Goal: Task Accomplishment & Management: Manage account settings

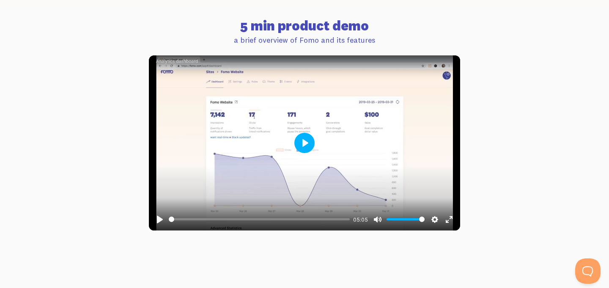
click at [304, 144] on button "Play" at bounding box center [305, 143] width 20 height 20
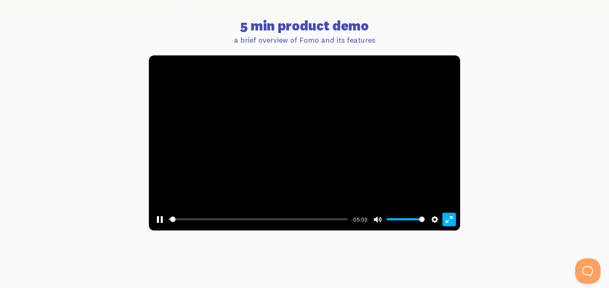
click at [449, 221] on button "Exit fullscreen Enter fullscreen" at bounding box center [450, 220] width 14 height 14
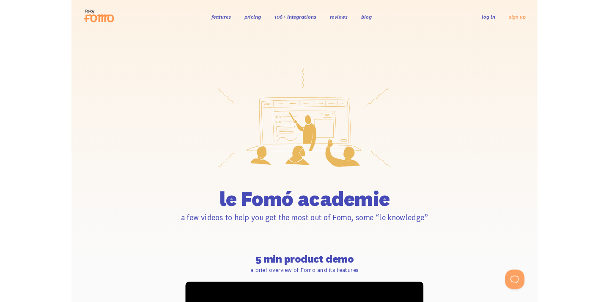
scroll to position [312, 0]
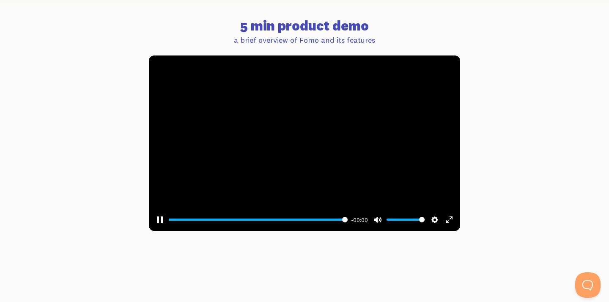
type input "100"
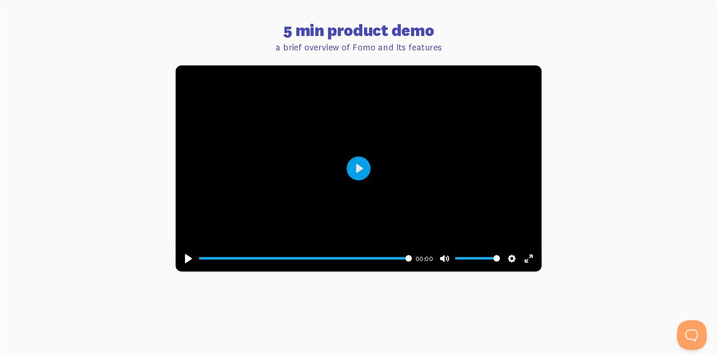
scroll to position [312, 0]
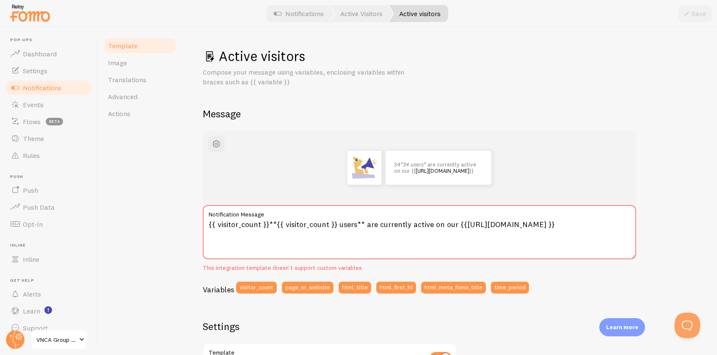
click at [555, 182] on div "34* 34 users * are currently active on our {{ https://vncagroup.io.vn }}" at bounding box center [419, 168] width 393 height 34
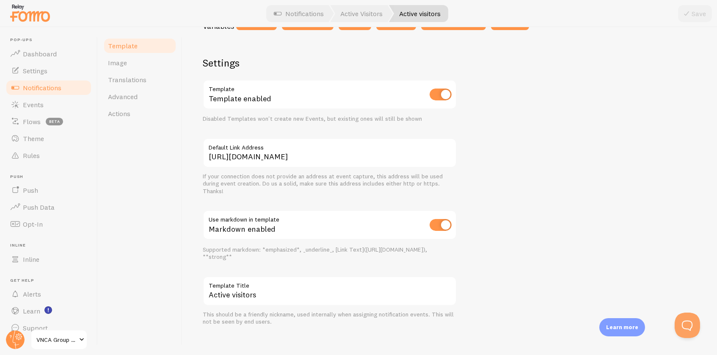
scroll to position [263, 0]
click at [39, 69] on span "Settings" at bounding box center [35, 70] width 25 height 8
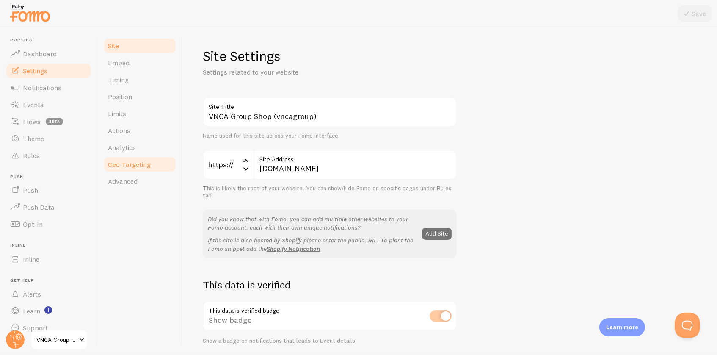
click at [134, 164] on span "Geo Targeting" at bounding box center [129, 164] width 43 height 8
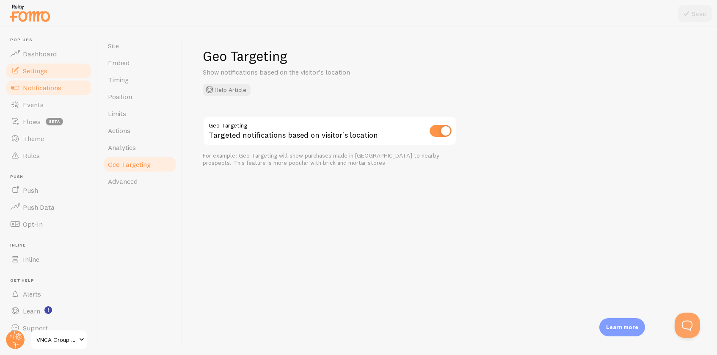
click at [49, 88] on span "Notifications" at bounding box center [42, 87] width 39 height 8
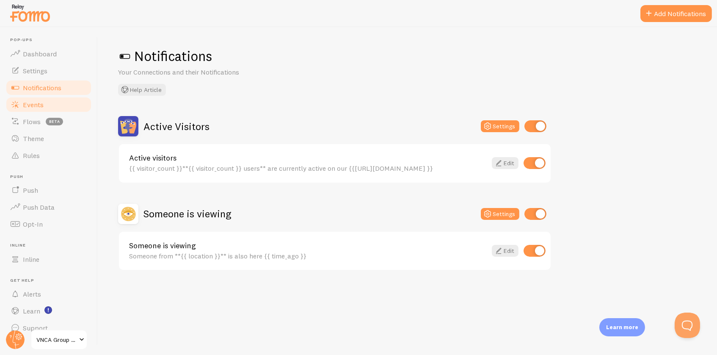
click at [33, 101] on span "Events" at bounding box center [33, 104] width 21 height 8
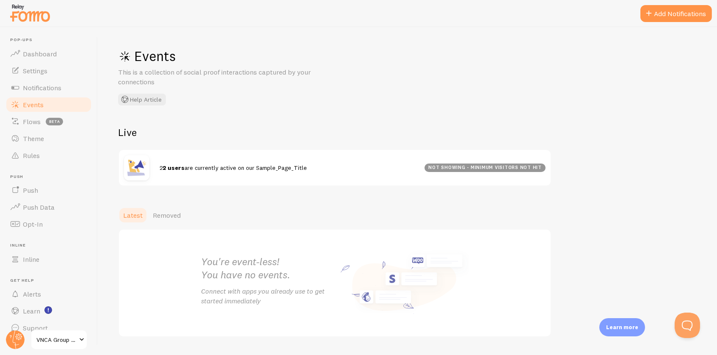
click at [136, 170] on img at bounding box center [136, 167] width 25 height 25
click at [128, 211] on span "Latest" at bounding box center [132, 215] width 19 height 8
click at [406, 220] on div "Latest Removed" at bounding box center [407, 215] width 579 height 17
click at [48, 86] on span "Notifications" at bounding box center [42, 87] width 39 height 8
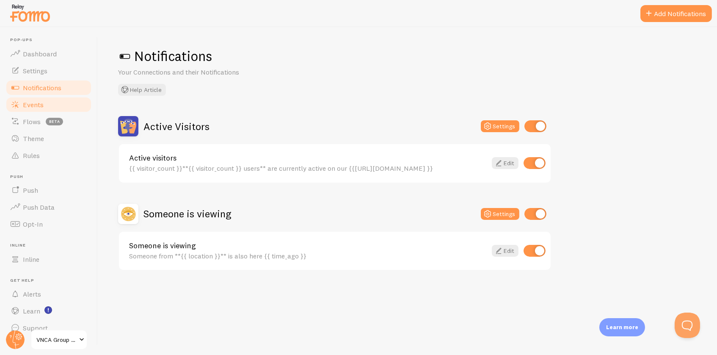
click at [37, 103] on span "Events" at bounding box center [33, 104] width 21 height 8
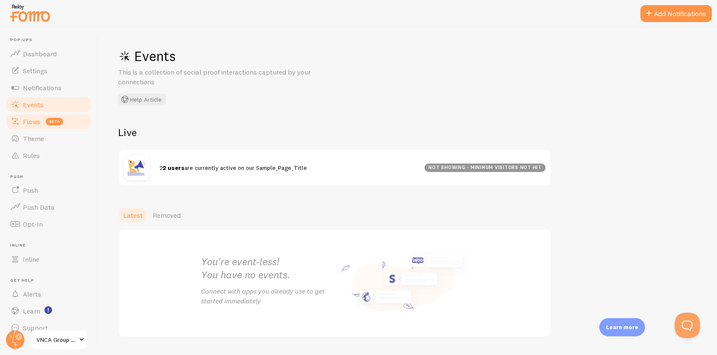
click at [28, 118] on span "Flows" at bounding box center [32, 121] width 18 height 8
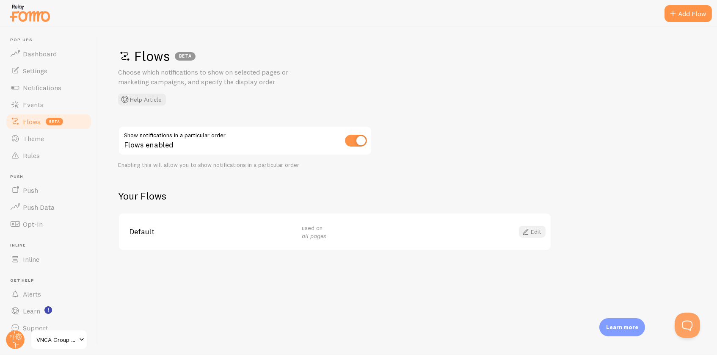
click at [529, 229] on span at bounding box center [526, 231] width 10 height 10
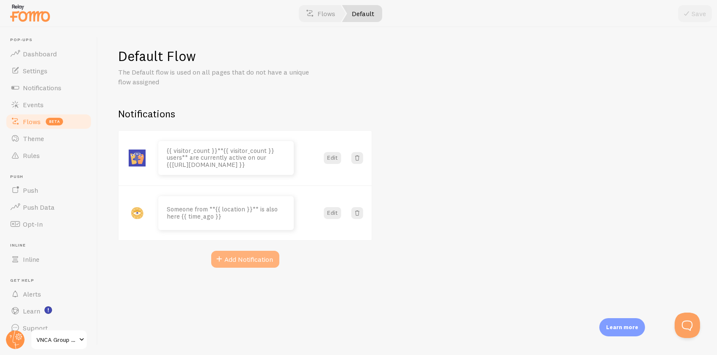
click at [250, 258] on button "Add Notification" at bounding box center [245, 259] width 68 height 17
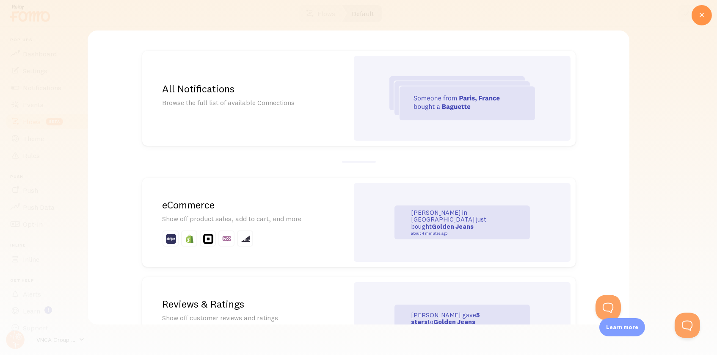
click at [268, 219] on p "Show off product sales, add to cart, and more" at bounding box center [245, 219] width 166 height 10
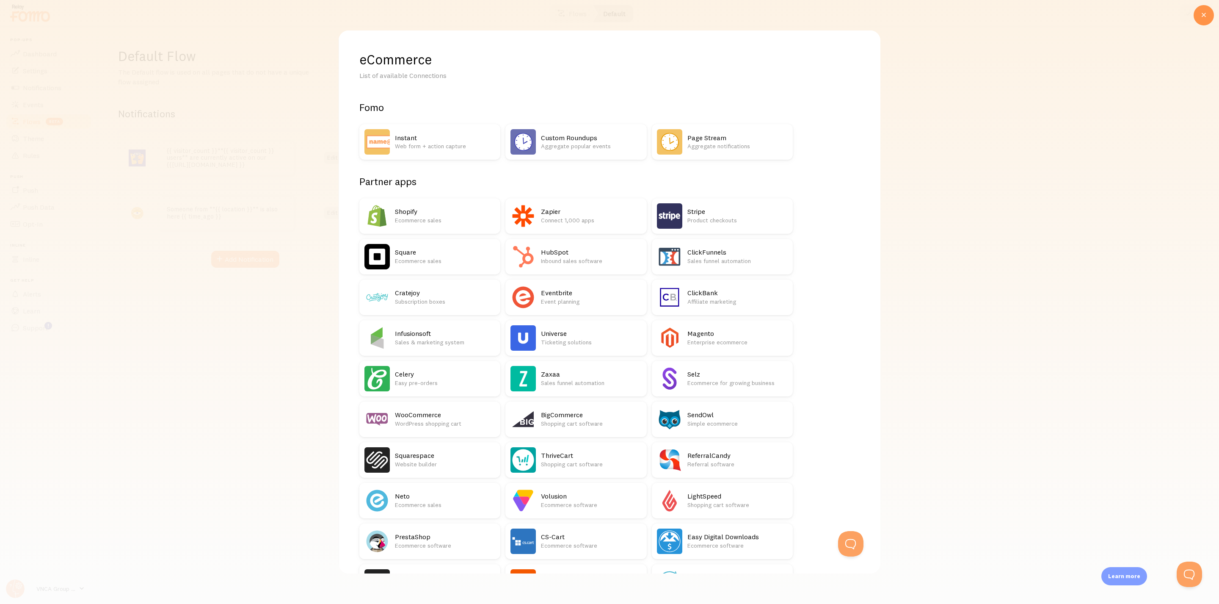
click at [424, 354] on p "WordPress shopping cart" at bounding box center [445, 423] width 100 height 8
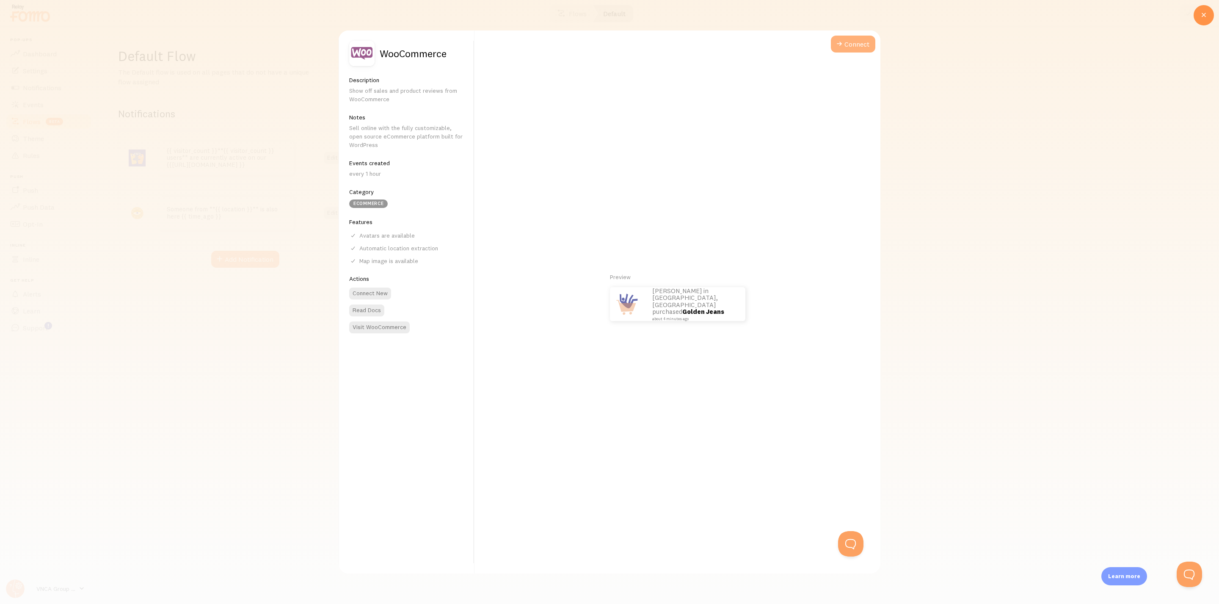
click at [717, 41] on button "Connect" at bounding box center [853, 44] width 44 height 17
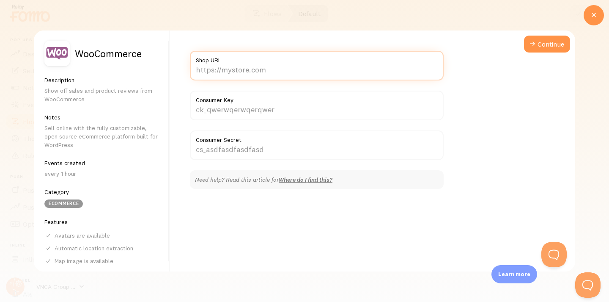
click at [307, 73] on input "Shop URL" at bounding box center [317, 66] width 254 height 30
type input "[URL][DOMAIN_NAME]"
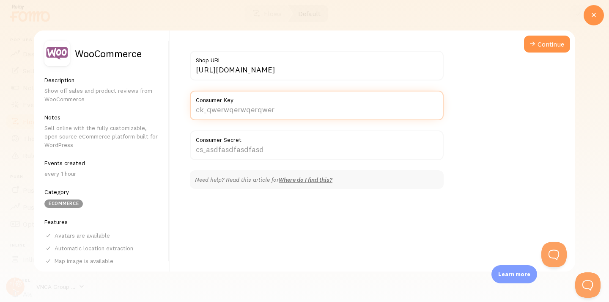
click at [315, 110] on input "Consumer Key" at bounding box center [317, 106] width 254 height 30
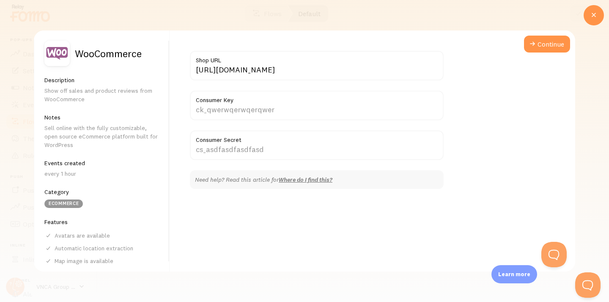
click at [445, 130] on div "https://vncagroup.io.vn Shop URL Consumer Key Consumer Secret Need help? Read t…" at bounding box center [373, 150] width 406 height 241
drag, startPoint x: 239, startPoint y: 100, endPoint x: 195, endPoint y: 102, distance: 44.5
click at [195, 102] on label "Consumer Key" at bounding box center [317, 98] width 254 height 14
click at [195, 102] on input "Consumer Key" at bounding box center [317, 106] width 254 height 30
drag, startPoint x: 196, startPoint y: 98, endPoint x: 243, endPoint y: 97, distance: 47.0
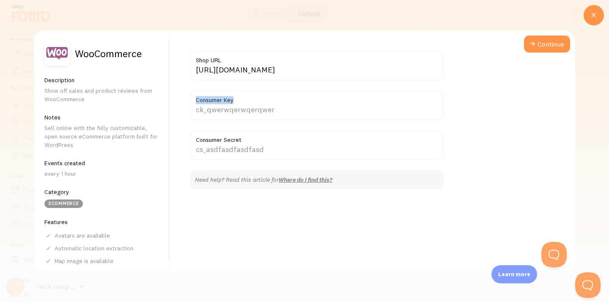
click at [243, 97] on label "Consumer Key" at bounding box center [317, 98] width 254 height 14
click at [243, 97] on input "Consumer Key" at bounding box center [317, 106] width 254 height 30
drag, startPoint x: 240, startPoint y: 99, endPoint x: 190, endPoint y: 99, distance: 49.5
click at [190, 99] on label "Consumer Key" at bounding box center [317, 98] width 254 height 14
click at [190, 99] on input "Consumer Key" at bounding box center [317, 106] width 254 height 30
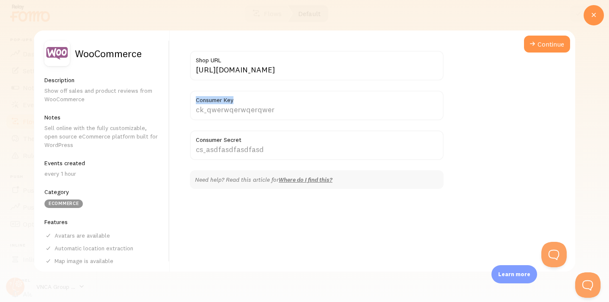
drag, startPoint x: 196, startPoint y: 97, endPoint x: 238, endPoint y: 96, distance: 42.3
click at [238, 96] on label "Consumer Key" at bounding box center [317, 98] width 254 height 14
click at [238, 96] on input "Consumer Key" at bounding box center [317, 106] width 254 height 30
drag, startPoint x: 196, startPoint y: 99, endPoint x: 236, endPoint y: 98, distance: 40.2
click at [236, 98] on label "Consumer Key" at bounding box center [317, 98] width 254 height 14
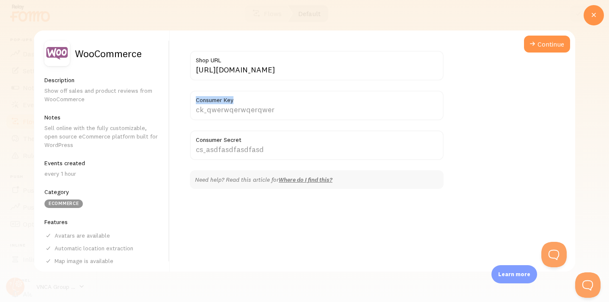
click at [236, 98] on input "Consumer Key" at bounding box center [317, 106] width 254 height 30
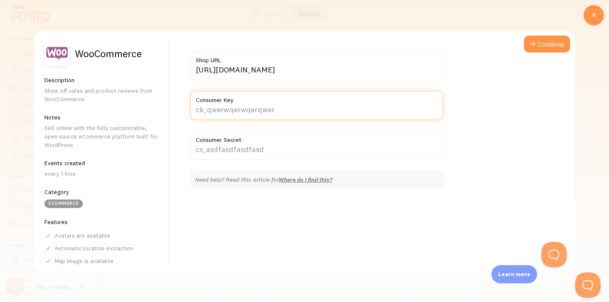
click at [284, 105] on input "Consumer Key" at bounding box center [317, 106] width 254 height 30
paste input "ck_6d8fbe856497c8857365071c905b125079d696e3"
type input "ck_6d8fbe856497c8857365071c905b125079d696e3"
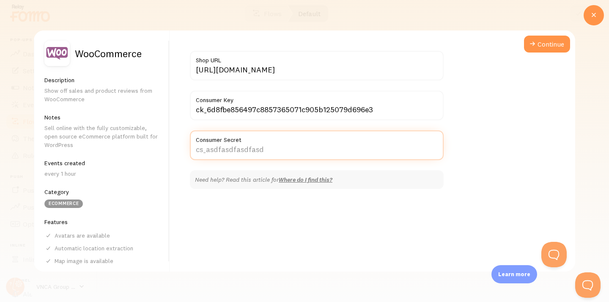
click at [290, 146] on input "Consumer Secret" at bounding box center [317, 145] width 254 height 30
paste input "cs_e239bba7b3cb3cfbbac60ebacc1336100c90a4aa"
type input "cs_e239bba7b3cb3cfbbac60ebacc1336100c90a4aa"
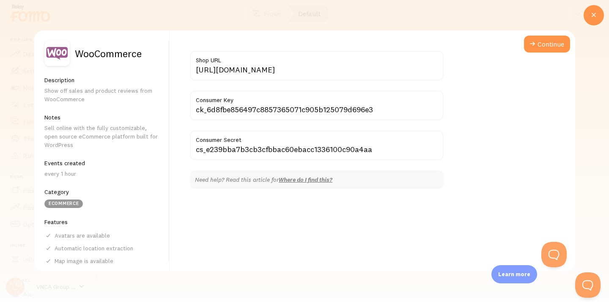
click at [543, 62] on div "https://vncagroup.io.vn Shop URL ck_6d8fbe856497c8857365071c905b125079d696e3 Co…" at bounding box center [373, 150] width 406 height 241
click at [543, 46] on button "Continue" at bounding box center [547, 44] width 46 height 17
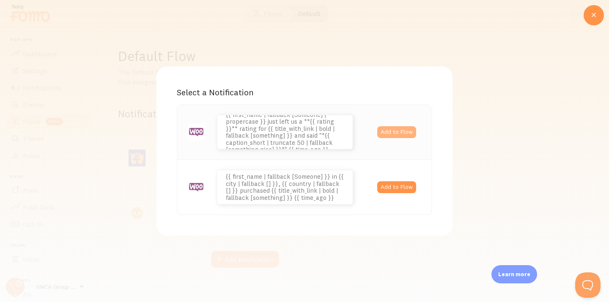
click at [390, 133] on button "Add to Flow" at bounding box center [397, 132] width 39 height 12
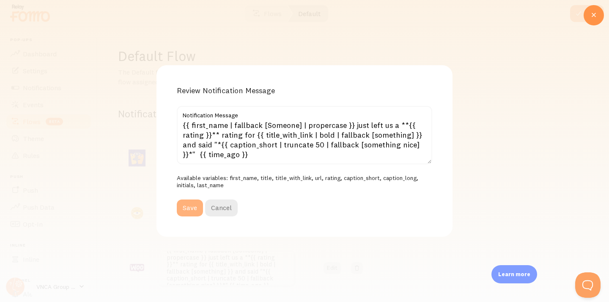
click at [190, 207] on button "Save" at bounding box center [190, 207] width 26 height 17
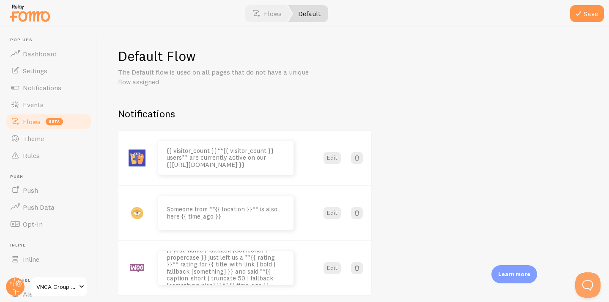
click at [411, 194] on div "Default Flow The Default flow is used on all pages that do not have a unique fl…" at bounding box center [354, 164] width 512 height 275
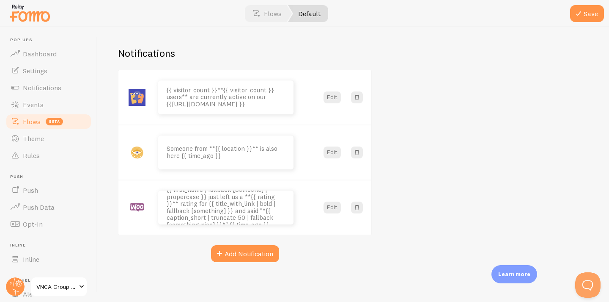
scroll to position [60, 0]
click at [586, 14] on button "Save" at bounding box center [588, 13] width 34 height 17
click at [440, 109] on div "Default Flow The Default flow is used on all pages that do not have a unique fl…" at bounding box center [354, 164] width 512 height 275
click at [312, 12] on link "Default" at bounding box center [308, 13] width 40 height 17
click at [271, 10] on link "Flows" at bounding box center [268, 13] width 50 height 17
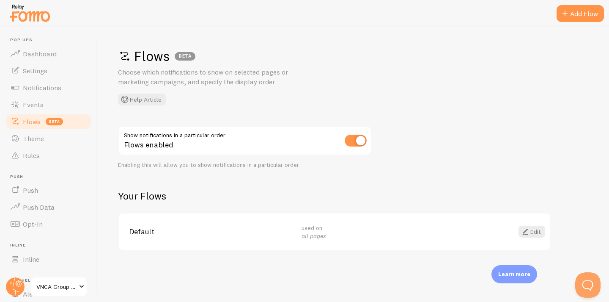
click at [37, 120] on span "Flows" at bounding box center [32, 121] width 18 height 8
click at [56, 120] on span "beta" at bounding box center [54, 122] width 17 height 8
click at [411, 79] on div "Flows BETA Choose which notifications to show on selected pages or marketing ca…" at bounding box center [353, 76] width 471 height 58
click at [530, 229] on span at bounding box center [526, 231] width 10 height 10
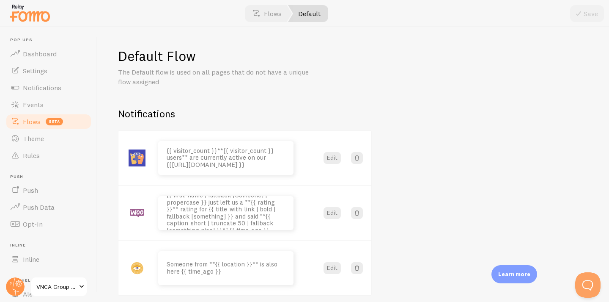
click at [438, 178] on div "Default Flow The Default flow is used on all pages that do not have a unique fl…" at bounding box center [354, 164] width 512 height 275
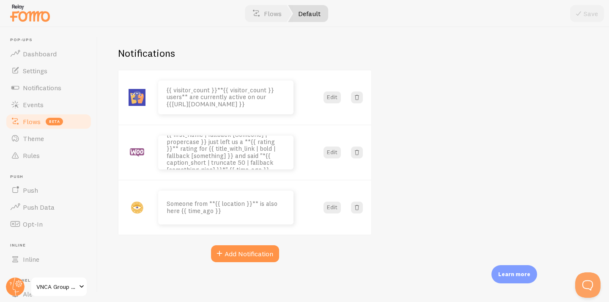
scroll to position [60, 0]
click at [446, 102] on div "Default Flow The Default flow is used on all pages that do not have a unique fl…" at bounding box center [354, 164] width 512 height 275
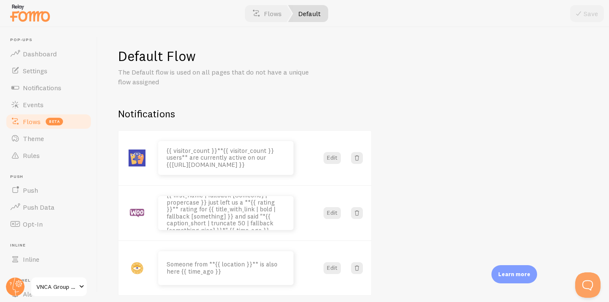
scroll to position [0, 0]
click at [270, 216] on p "{{ first_name | fallback [Someone] | propercase }} just left us a **{{ rating }…" at bounding box center [226, 213] width 119 height 42
click at [223, 206] on p "{{ first_name | fallback [Someone] | propercase }} just left us a **{{ rating }…" at bounding box center [226, 213] width 119 height 42
drag, startPoint x: 223, startPoint y: 206, endPoint x: 227, endPoint y: 218, distance: 12.3
click at [227, 218] on p "{{ first_name | fallback [Someone] | propercase }} just left us a **{{ rating }…" at bounding box center [226, 213] width 119 height 42
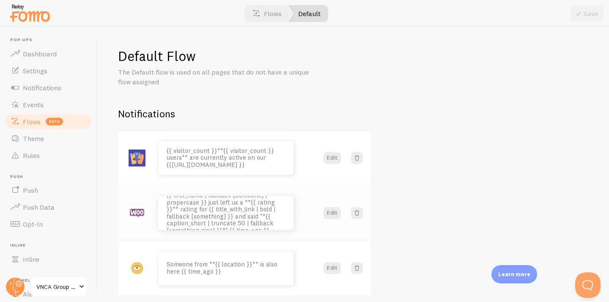
click at [248, 213] on p "{{ first_name | fallback [Someone] | propercase }} just left us a **{{ rating }…" at bounding box center [226, 213] width 119 height 42
click at [260, 216] on p "{{ first_name | fallback [Someone] | propercase }} just left us a **{{ rating }…" at bounding box center [226, 213] width 119 height 42
click at [251, 215] on p "{{ first_name | fallback [Someone] | propercase }} just left us a **{{ rating }…" at bounding box center [226, 213] width 119 height 42
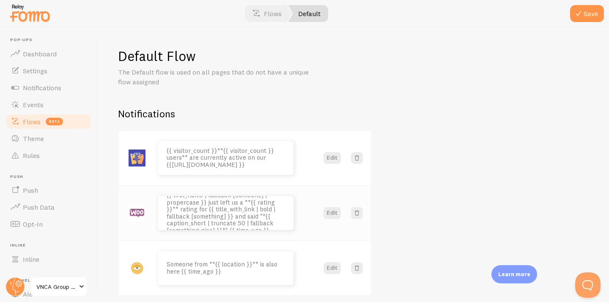
click at [251, 215] on p "{{ first_name | fallback [Someone] | propercase }} just left us a **{{ rating }…" at bounding box center [226, 213] width 119 height 42
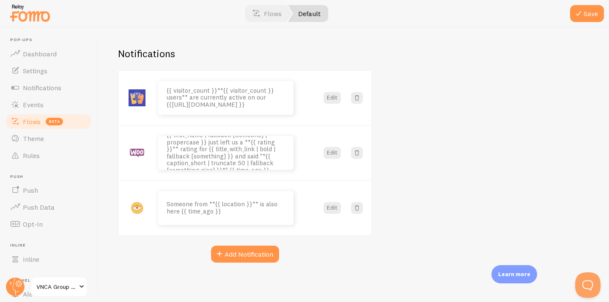
click at [408, 183] on div "Default Flow The Default flow is used on all pages that do not have a unique fl…" at bounding box center [354, 164] width 512 height 275
click at [587, 14] on button "Save" at bounding box center [588, 13] width 34 height 17
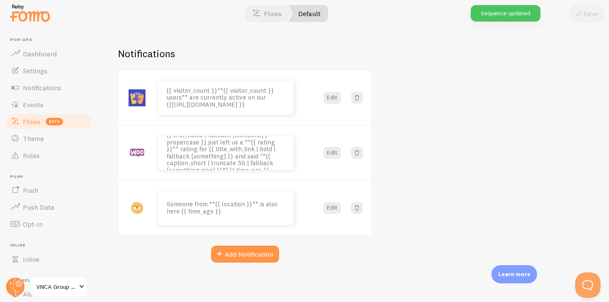
click at [433, 162] on div "Default Flow The Default flow is used on all pages that do not have a unique fl…" at bounding box center [354, 164] width 512 height 275
click at [15, 286] on circle at bounding box center [15, 286] width 19 height 19
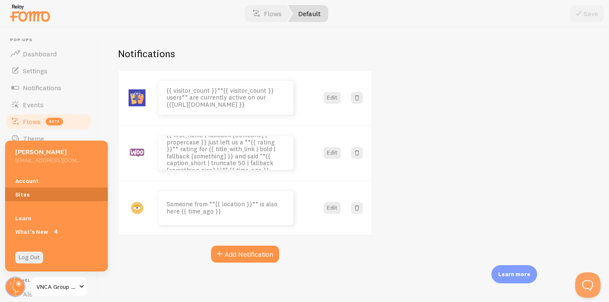
click at [27, 193] on link "Sites" at bounding box center [56, 194] width 103 height 14
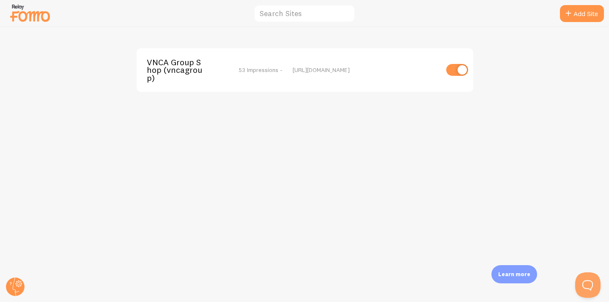
click at [249, 67] on span "53 Impressions -" at bounding box center [261, 70] width 44 height 8
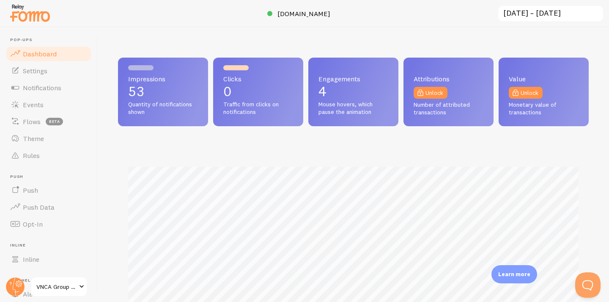
scroll to position [222, 471]
click at [587, 137] on div "Impressions 53 Quantity of notifications shown Clicks 0 Traffic from clicks on …" at bounding box center [353, 214] width 471 height 312
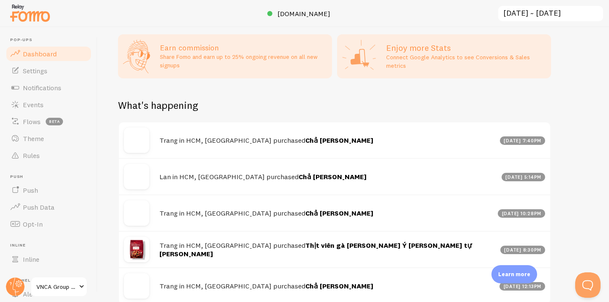
scroll to position [353, 0]
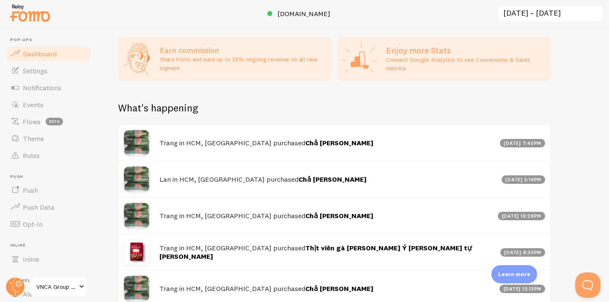
click at [394, 111] on div "What's happening" at bounding box center [334, 112] width 433 height 23
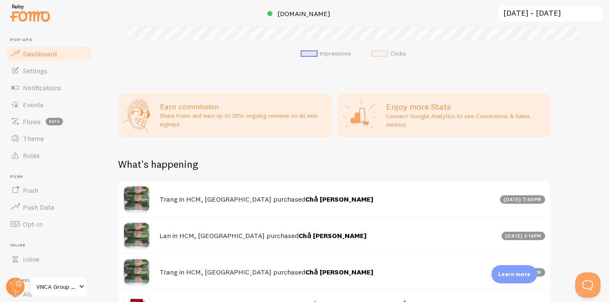
scroll to position [297, 0]
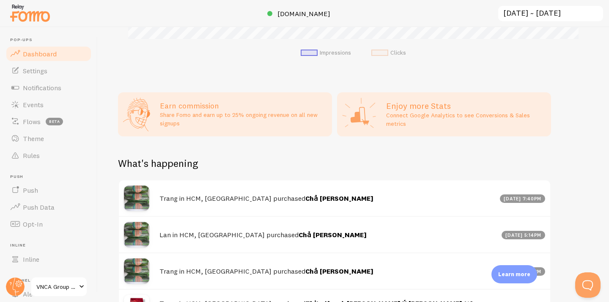
click at [410, 112] on p "Connect Google Analytics to see Conversions & Sales metrics" at bounding box center [466, 119] width 160 height 17
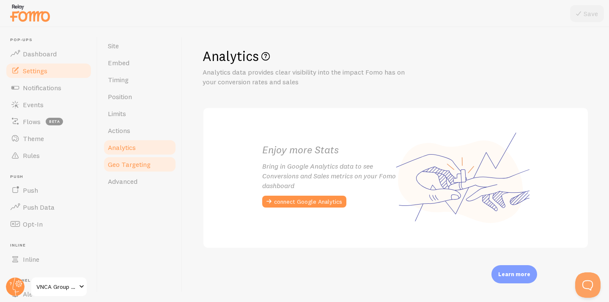
click at [142, 160] on span "Geo Targeting" at bounding box center [129, 164] width 43 height 8
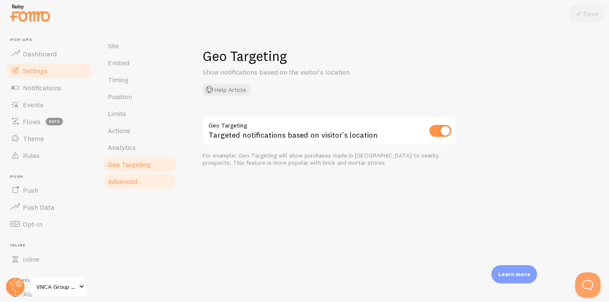
click at [128, 178] on span "Advanced" at bounding box center [123, 181] width 30 height 8
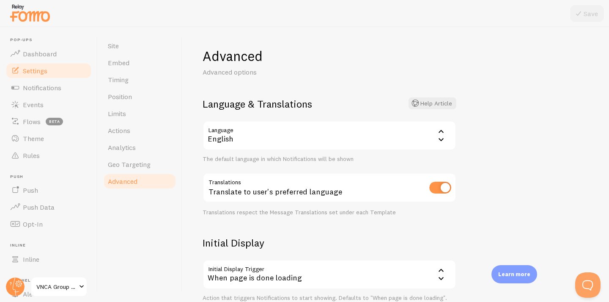
click at [190, 220] on div "Advanced Advanced options Language & Translations Help Article Language en Engl…" at bounding box center [395, 164] width 427 height 275
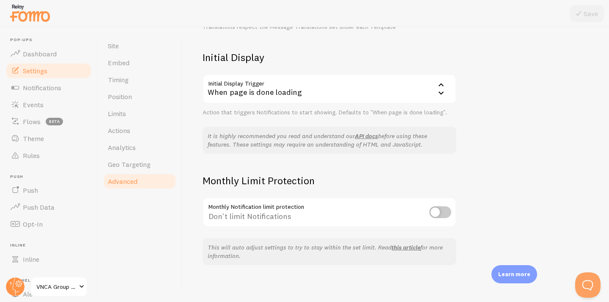
scroll to position [185, 0]
click at [439, 207] on input "checkbox" at bounding box center [441, 213] width 22 height 12
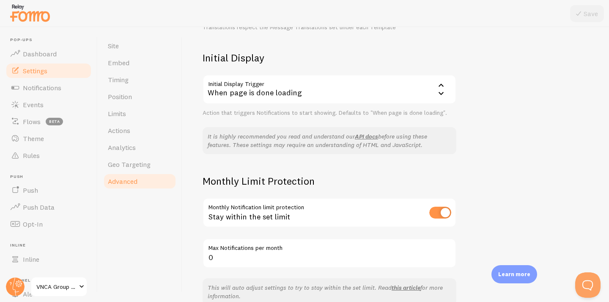
click at [439, 207] on input "checkbox" at bounding box center [441, 213] width 22 height 12
checkbox input "false"
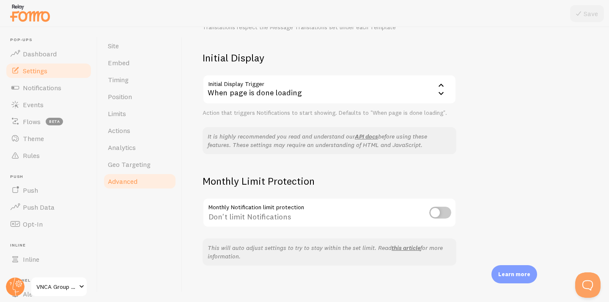
click at [153, 221] on div "Site Embed Timing Position Limits Actions Analytics Geo Targeting Advanced" at bounding box center [140, 164] width 85 height 275
click at [12, 287] on circle at bounding box center [15, 286] width 19 height 19
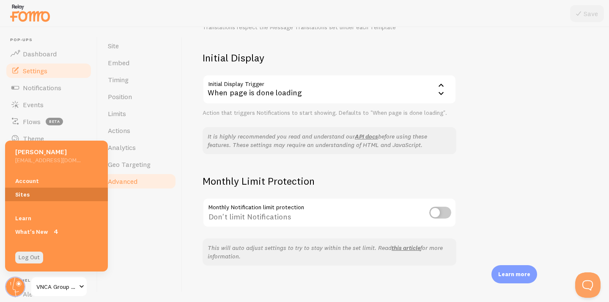
click at [26, 191] on link "Sites" at bounding box center [56, 194] width 103 height 14
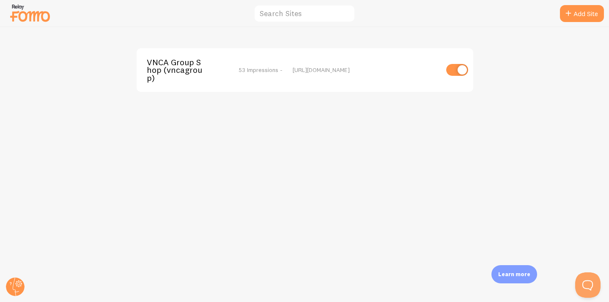
click at [190, 67] on span "VNCA Group Shop (vncagroup)" at bounding box center [181, 69] width 68 height 23
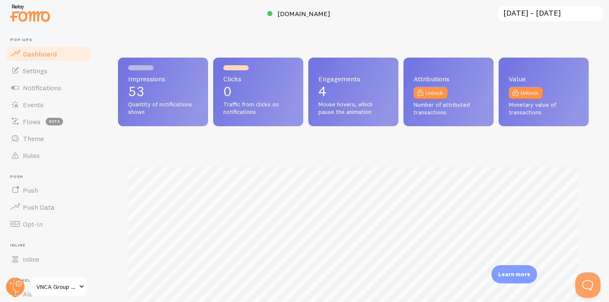
scroll to position [222, 471]
drag, startPoint x: 450, startPoint y: 113, endPoint x: 415, endPoint y: 105, distance: 35.9
click at [414, 106] on span "Number of attributed transactions" at bounding box center [449, 108] width 70 height 15
copy span "Number of attributed transactions"
click at [430, 94] on link "Unlock" at bounding box center [431, 93] width 34 height 12
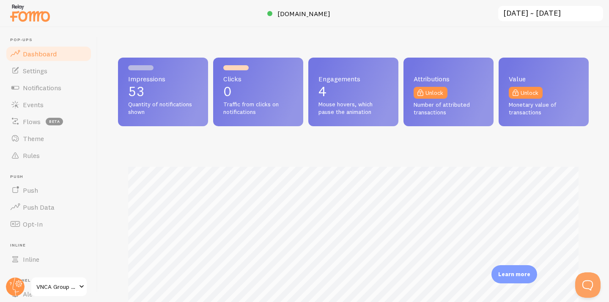
scroll to position [222, 471]
click at [522, 92] on link "Unlock" at bounding box center [526, 93] width 34 height 12
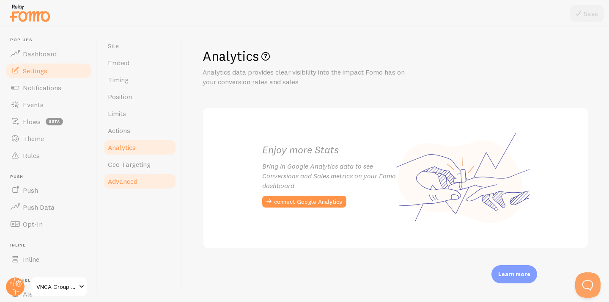
click at [130, 181] on span "Advanced" at bounding box center [123, 181] width 30 height 8
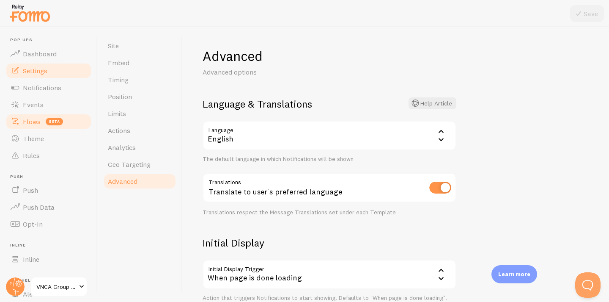
click at [34, 119] on span "Flows" at bounding box center [32, 121] width 18 height 8
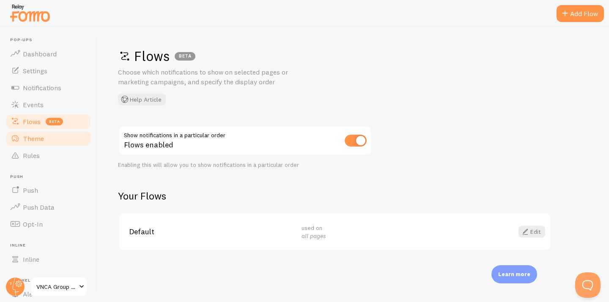
click at [35, 138] on span "Theme" at bounding box center [33, 138] width 21 height 8
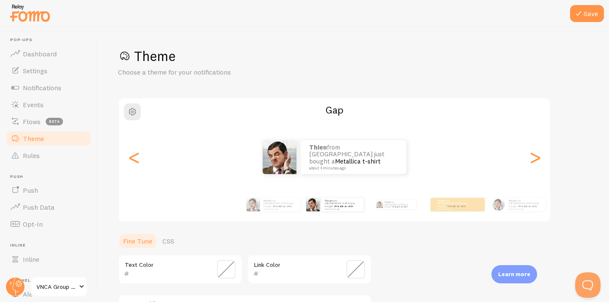
click at [314, 64] on h1 "Theme" at bounding box center [353, 55] width 471 height 17
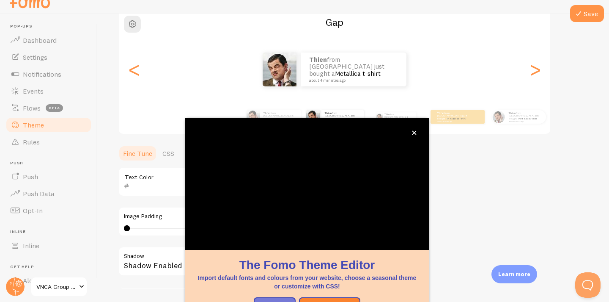
scroll to position [75, 0]
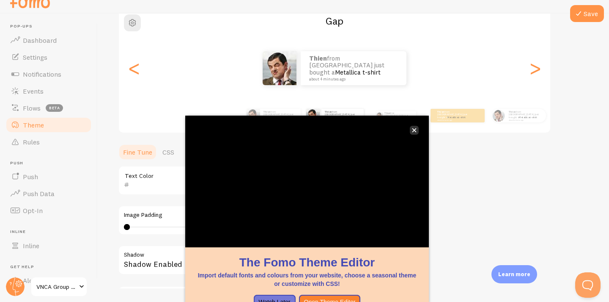
click at [416, 130] on icon "close," at bounding box center [414, 130] width 5 height 5
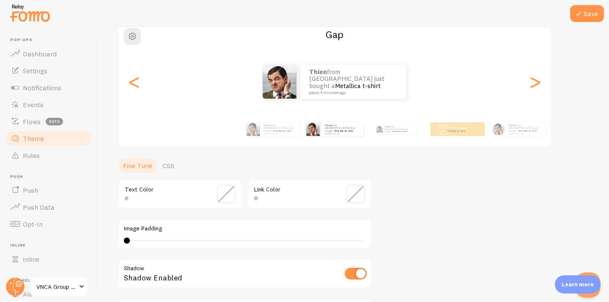
scroll to position [0, 0]
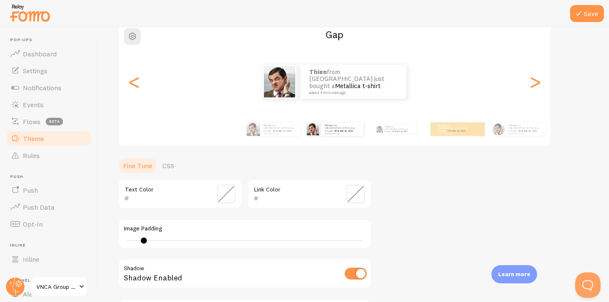
drag, startPoint x: 127, startPoint y: 239, endPoint x: 144, endPoint y: 239, distance: 16.9
click at [144, 239] on div at bounding box center [144, 240] width 6 height 6
drag, startPoint x: 146, startPoint y: 238, endPoint x: 163, endPoint y: 237, distance: 16.9
click at [163, 237] on div at bounding box center [163, 240] width 6 height 6
type input "1"
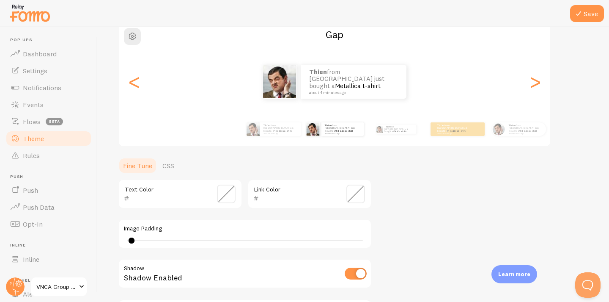
drag, startPoint x: 162, startPoint y: 239, endPoint x: 132, endPoint y: 236, distance: 30.6
click at [132, 237] on div "1" at bounding box center [245, 240] width 242 height 7
click at [411, 192] on div "Theme Choose a theme for your notifications Gap Thien from Vietnam just bought …" at bounding box center [353, 173] width 471 height 402
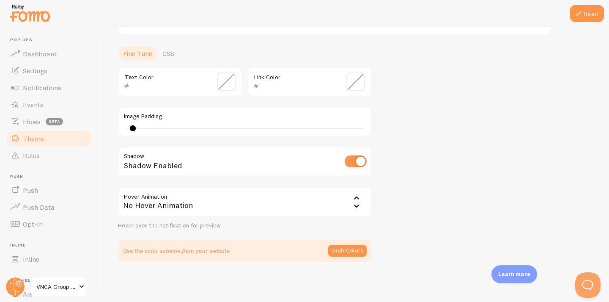
scroll to position [187, 0]
click at [353, 201] on icon at bounding box center [357, 199] width 10 height 10
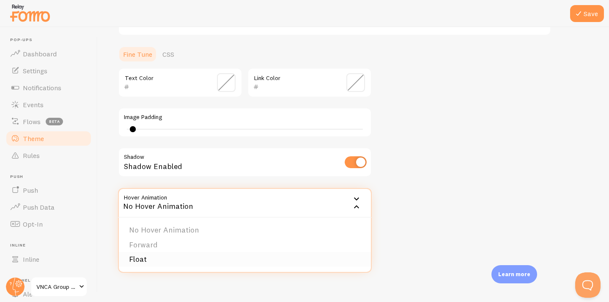
click at [287, 256] on li "Float" at bounding box center [245, 259] width 252 height 15
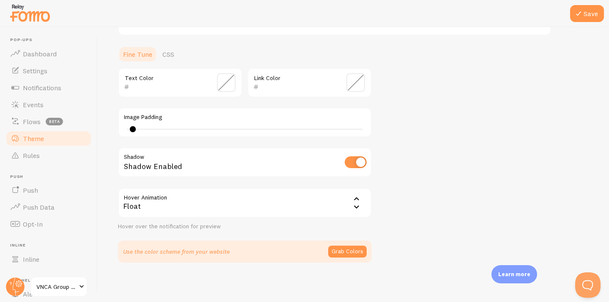
click at [405, 197] on div "Theme Choose a theme for your notifications Gap Thien from Vietnam just bought …" at bounding box center [353, 62] width 471 height 402
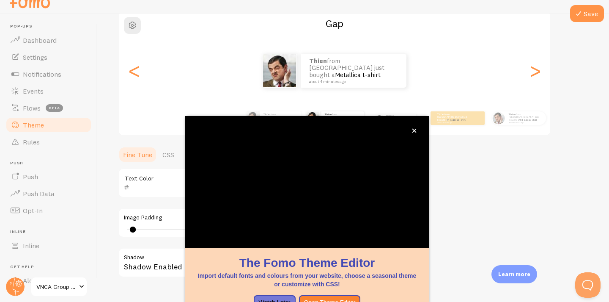
scroll to position [75, 0]
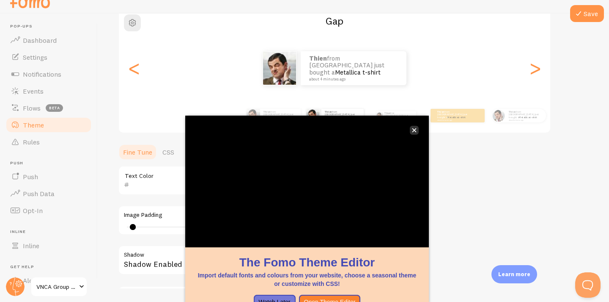
click at [413, 130] on icon "close," at bounding box center [414, 130] width 5 height 5
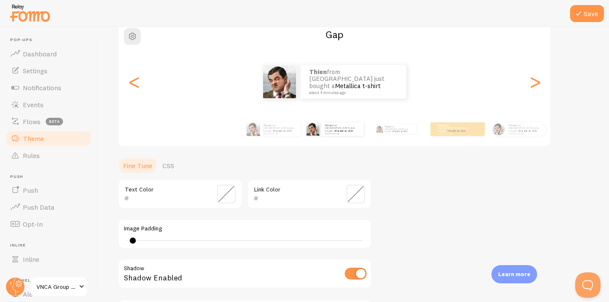
scroll to position [0, 0]
click at [131, 33] on span "button" at bounding box center [132, 36] width 10 height 10
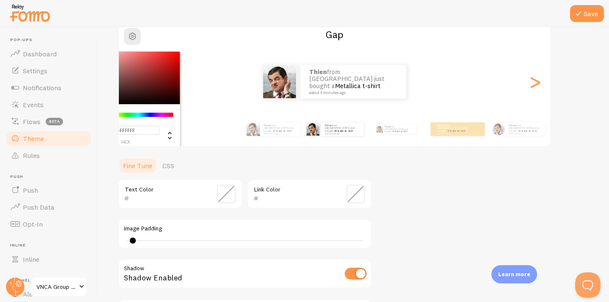
click at [454, 188] on div "Theme Choose a theme for your notifications #FFFFFF hex 255 r 255 g 255 b 0 h 0…" at bounding box center [353, 173] width 471 height 402
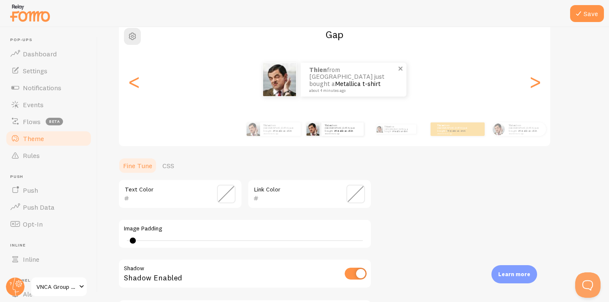
click at [322, 78] on p "Thien from [GEOGRAPHIC_DATA] just bought a Metallica t-shirt about 4 minutes ago" at bounding box center [353, 79] width 89 height 26
click at [350, 83] on p "Thien from [GEOGRAPHIC_DATA] just bought a Metallica t-shirt about 4 minutes ago" at bounding box center [353, 79] width 89 height 26
click at [282, 82] on img at bounding box center [279, 79] width 33 height 33
click at [335, 80] on p "Thien from [GEOGRAPHIC_DATA] just bought a Metallica t-shirt about 4 minutes ago" at bounding box center [353, 79] width 89 height 26
click at [458, 127] on p "Thien from [GEOGRAPHIC_DATA] just bought a Metallica t-shirt about 4 minutes ago" at bounding box center [455, 129] width 34 height 11
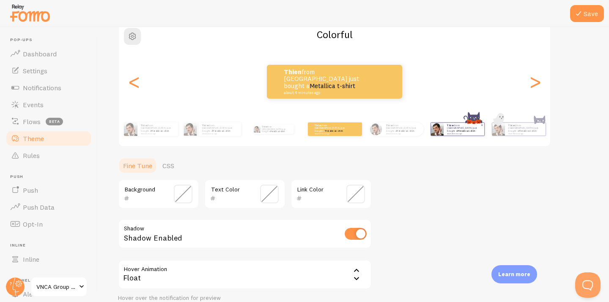
click at [459, 129] on link "Metallica t-shirt" at bounding box center [467, 130] width 18 height 3
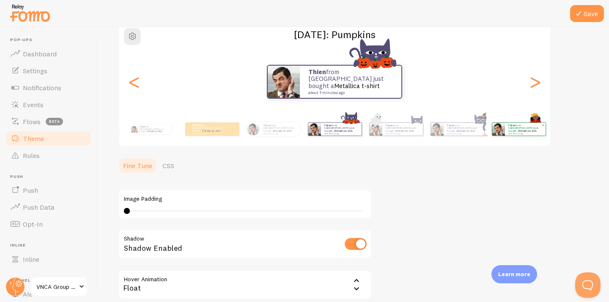
click at [509, 132] on small "about 4 minutes ago" at bounding box center [525, 133] width 33 height 2
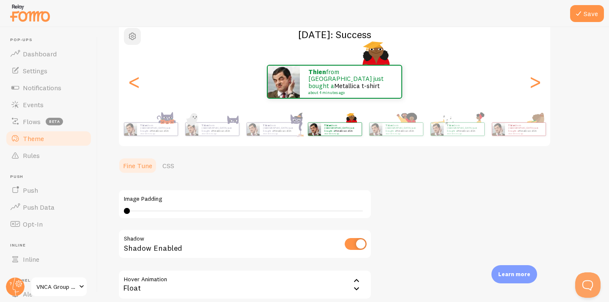
click at [135, 37] on span "button" at bounding box center [132, 36] width 10 height 10
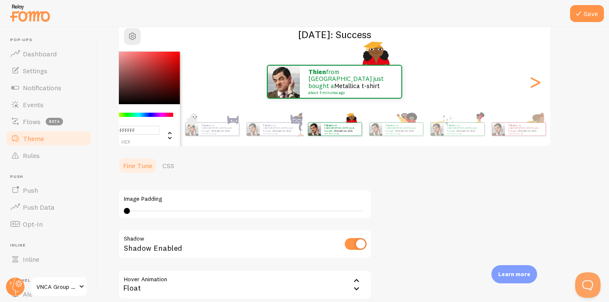
click at [344, 165] on ul "Fine Tune CSS" at bounding box center [245, 165] width 254 height 17
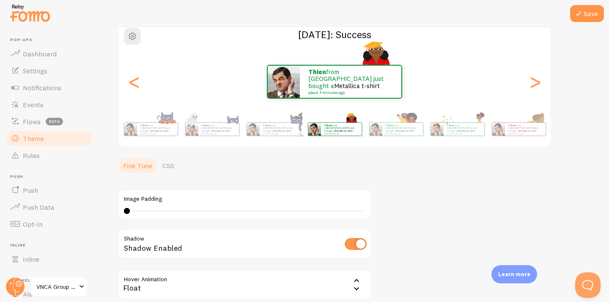
click at [411, 164] on div "Theme Choose a theme for your notifications Black History Month: Success Thien …" at bounding box center [353, 158] width 471 height 372
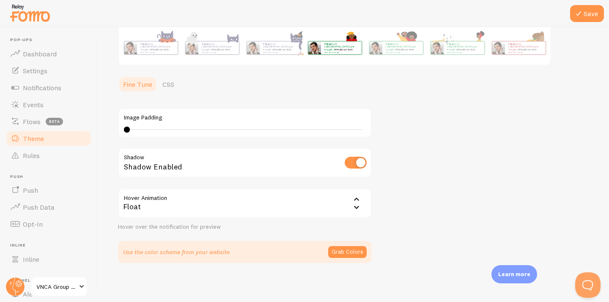
scroll to position [152, 0]
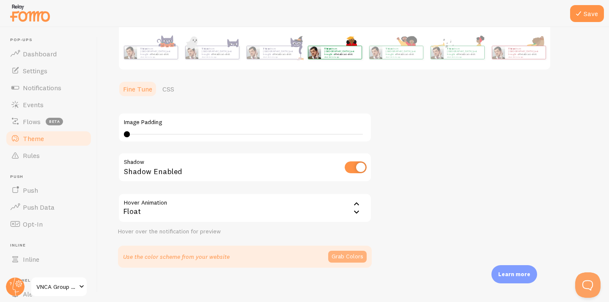
click at [345, 251] on button "Grab Colors" at bounding box center [347, 257] width 39 height 12
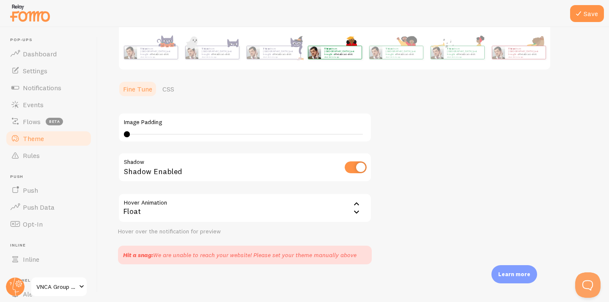
scroll to position [148, 0]
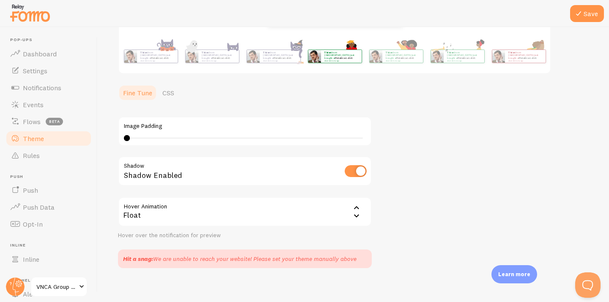
click at [399, 203] on div "Theme Choose a theme for your notifications Black History Month: Success Thien …" at bounding box center [353, 83] width 471 height 369
click at [460, 150] on div "Theme Choose a theme for your notifications Black History Month: Success Thien …" at bounding box center [353, 83] width 471 height 369
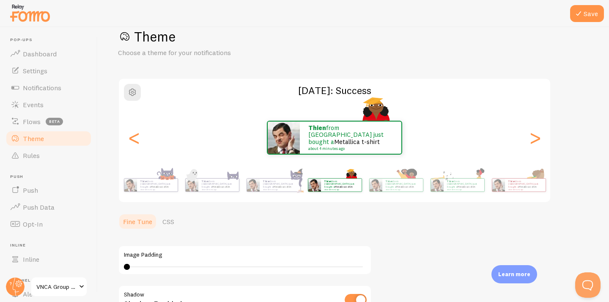
scroll to position [16, 0]
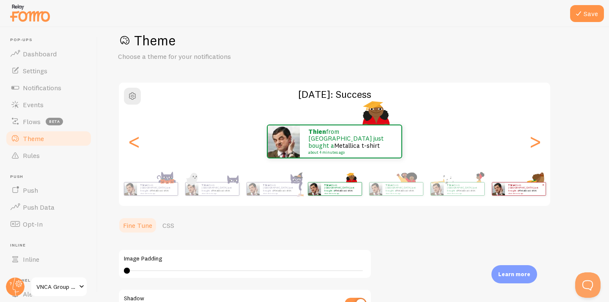
click at [511, 187] on p "Thien from [GEOGRAPHIC_DATA] just bought a Metallica t-shirt about 4 minutes ago" at bounding box center [526, 188] width 34 height 11
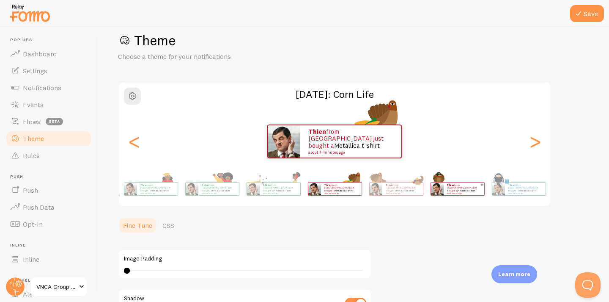
click at [468, 192] on div "Thien from [GEOGRAPHIC_DATA] just bought a Metallica t-shirt about 4 minutes ago" at bounding box center [464, 188] width 41 height 13
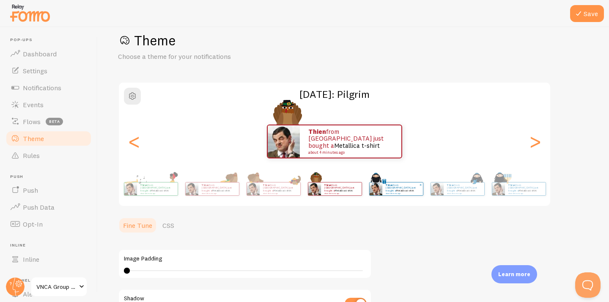
click at [407, 192] on small "about 4 minutes ago" at bounding box center [402, 193] width 33 height 2
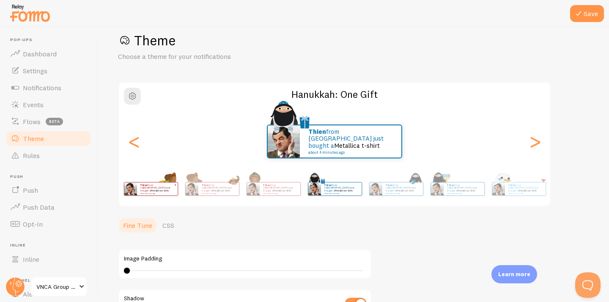
click at [164, 189] on link "Metallica t-shirt" at bounding box center [160, 190] width 18 height 3
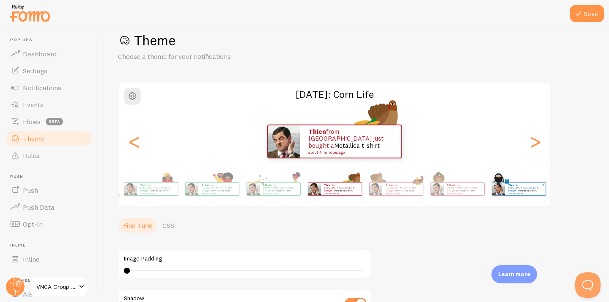
click at [512, 186] on strong "Thien" at bounding box center [512, 184] width 7 height 3
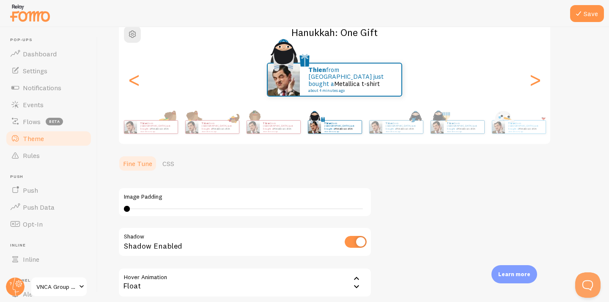
scroll to position [73, 0]
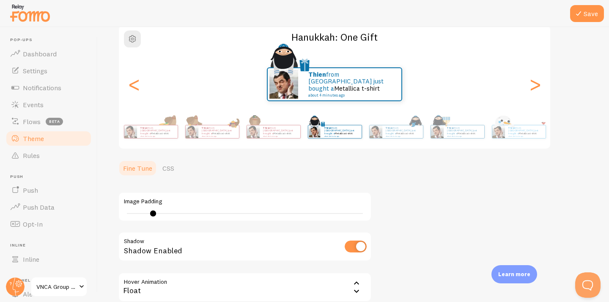
drag, startPoint x: 127, startPoint y: 208, endPoint x: 153, endPoint y: 207, distance: 25.8
click at [153, 210] on div at bounding box center [153, 213] width 6 height 6
drag, startPoint x: 151, startPoint y: 208, endPoint x: 181, endPoint y: 208, distance: 30.1
click at [181, 210] on div at bounding box center [181, 213] width 6 height 6
drag, startPoint x: 181, startPoint y: 208, endPoint x: 205, endPoint y: 206, distance: 24.3
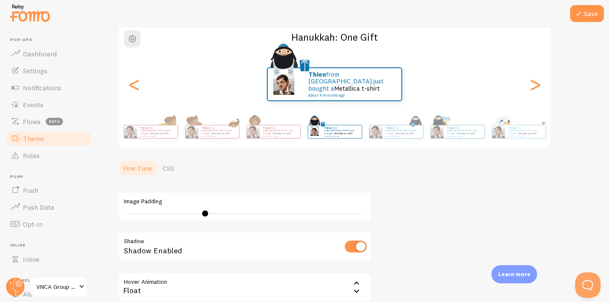
click at [205, 210] on div at bounding box center [205, 213] width 6 height 6
drag, startPoint x: 202, startPoint y: 207, endPoint x: 186, endPoint y: 207, distance: 16.5
click at [186, 210] on div at bounding box center [185, 213] width 6 height 6
drag, startPoint x: 186, startPoint y: 209, endPoint x: 199, endPoint y: 206, distance: 13.4
click at [198, 210] on div at bounding box center [198, 213] width 6 height 6
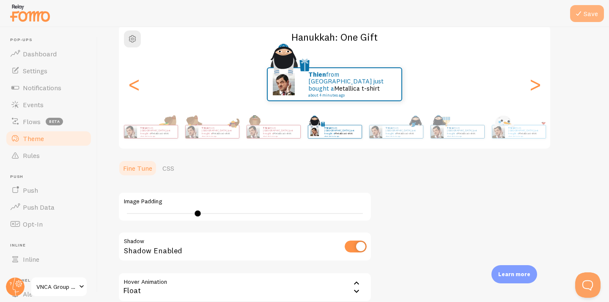
click at [590, 14] on button "Save" at bounding box center [588, 13] width 34 height 17
click at [533, 198] on div "Theme Choose a theme for your notifications Hanukkah: One Gift Thien from [GEOG…" at bounding box center [353, 159] width 471 height 369
click at [441, 197] on div "Theme Choose a theme for your notifications Hanukkah: One Gift Thien from [GEOG…" at bounding box center [353, 159] width 471 height 369
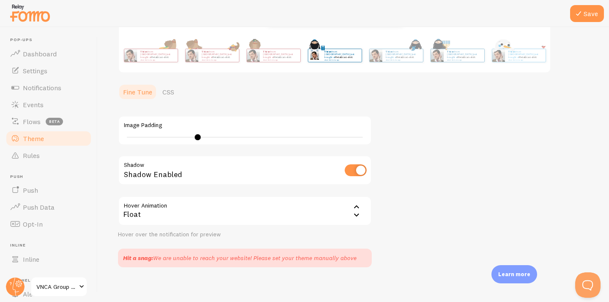
scroll to position [148, 0]
click at [588, 13] on button "Save" at bounding box center [588, 13] width 34 height 17
click at [497, 134] on div "Theme Choose a theme for your notifications Hanukkah: One Gift Thien from [GEOG…" at bounding box center [353, 83] width 471 height 369
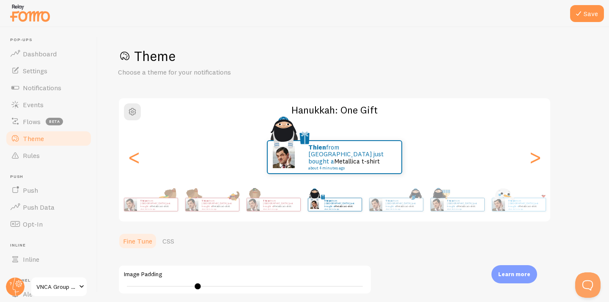
scroll to position [0, 0]
click at [536, 161] on div ">" at bounding box center [535, 157] width 10 height 61
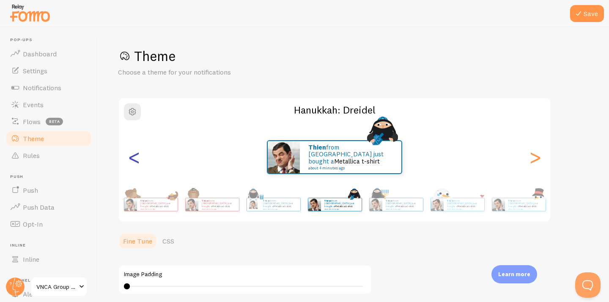
click at [134, 156] on div "<" at bounding box center [134, 157] width 10 height 61
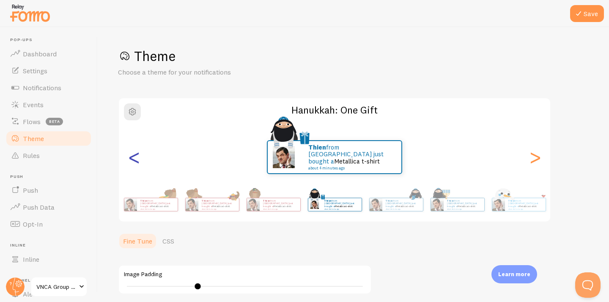
type input "12"
click at [591, 12] on button "Save" at bounding box center [588, 13] width 34 height 17
click at [588, 105] on div "Theme Choose a theme for your notifications Hanukkah: One Gift Thien from [GEOG…" at bounding box center [353, 231] width 471 height 369
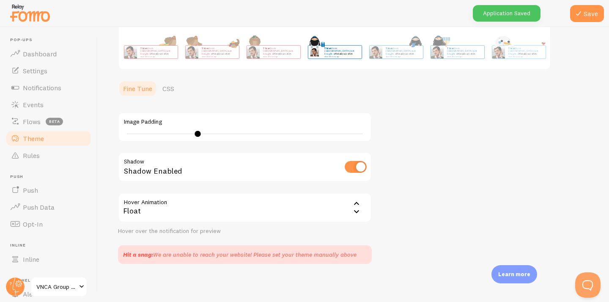
scroll to position [148, 0]
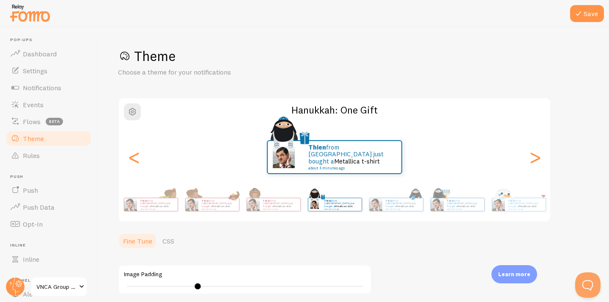
click at [575, 240] on div "Theme Choose a theme for your notifications Hanukkah: One Gift Thien from [GEOG…" at bounding box center [353, 233] width 471 height 372
click at [587, 13] on button "Save" at bounding box center [588, 13] width 34 height 17
click at [41, 85] on span "Notifications" at bounding box center [42, 87] width 39 height 8
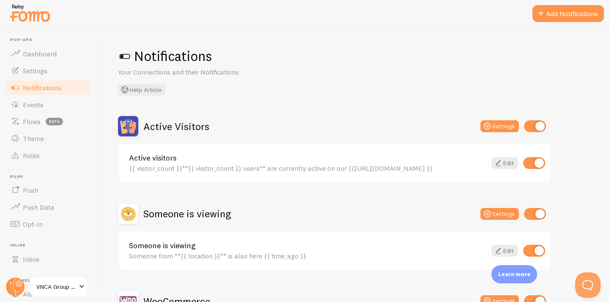
click at [571, 159] on div "Active Visitors Settings Active visitors {{ visitor_count }}**{{ visitor_count …" at bounding box center [353, 256] width 471 height 281
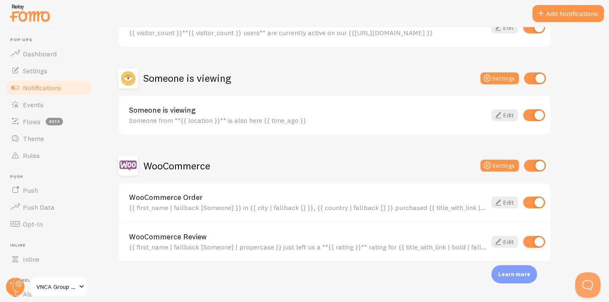
scroll to position [135, 0]
click at [573, 106] on div "Active Visitors Settings Active visitors {{ visitor_count }}**{{ visitor_count …" at bounding box center [353, 121] width 471 height 281
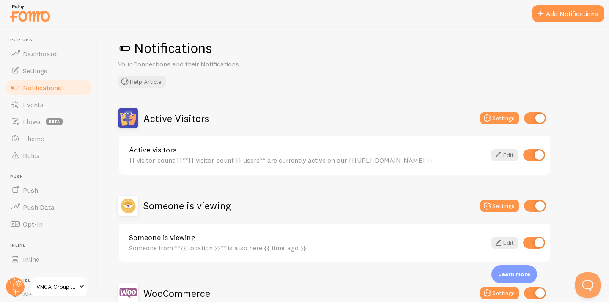
scroll to position [7, 0]
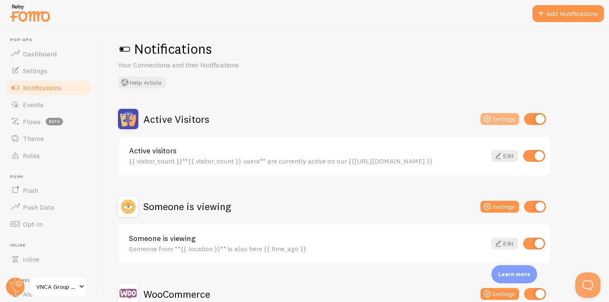
click at [504, 114] on button "Settings" at bounding box center [500, 119] width 39 height 12
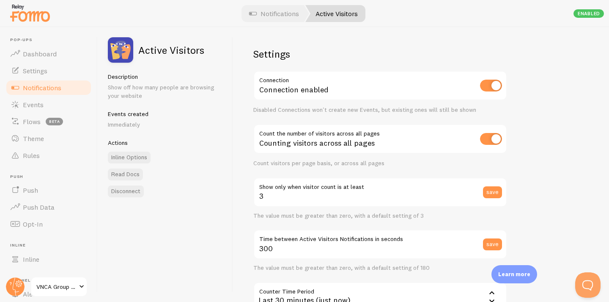
click at [430, 186] on label "Show only when visitor count is at least" at bounding box center [381, 184] width 254 height 14
click at [430, 186] on input "3" at bounding box center [381, 192] width 254 height 30
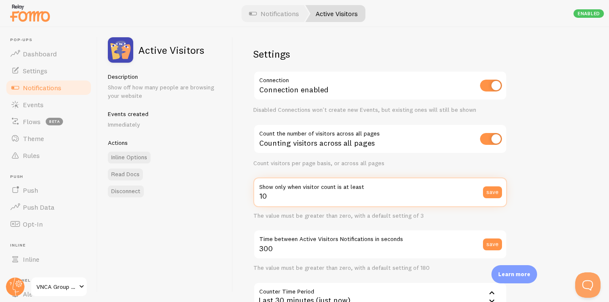
type input "10"
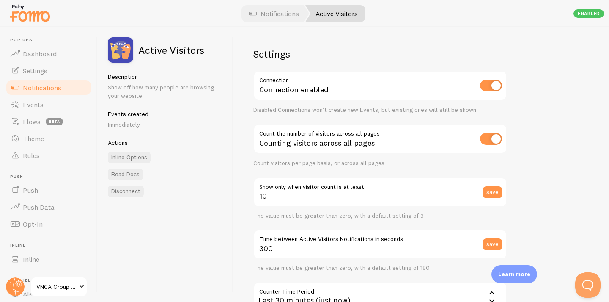
click at [527, 189] on div "Settings Connection Connection enabled Disabled Connections won't create new Ev…" at bounding box center [421, 164] width 376 height 275
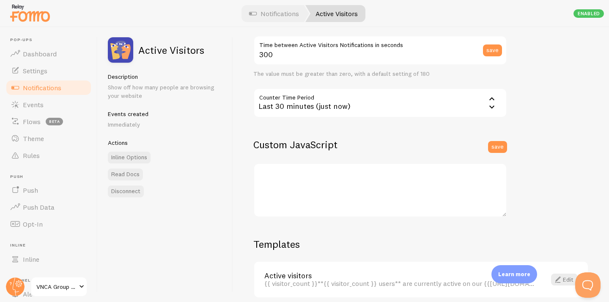
scroll to position [196, 0]
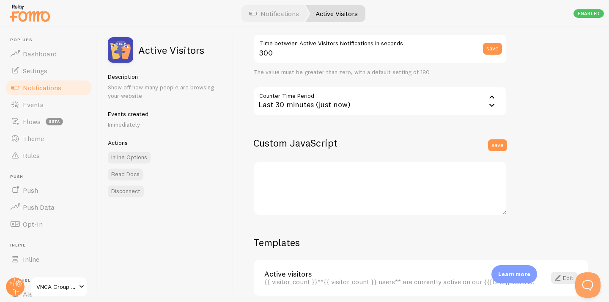
click at [468, 99] on div "Last 30 minutes (just now)" at bounding box center [381, 101] width 254 height 30
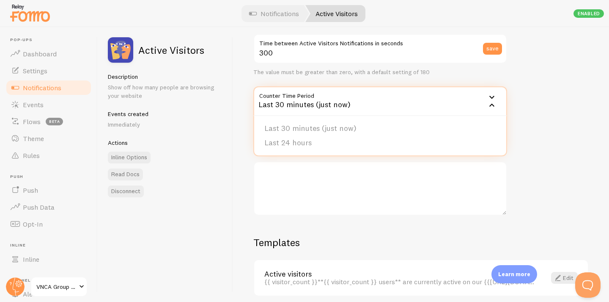
click at [468, 99] on div "Last 30 minutes (just now)" at bounding box center [381, 101] width 254 height 30
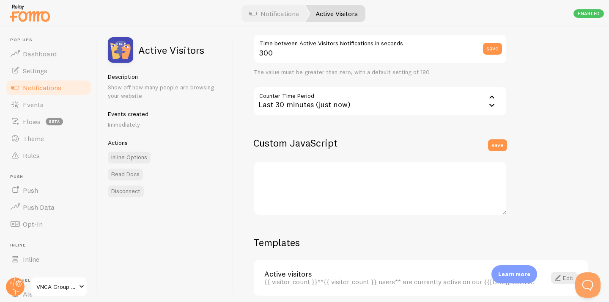
click at [527, 161] on div "Settings Connection Connection enabled Disabled Connections won't create new Ev…" at bounding box center [421, 164] width 376 height 275
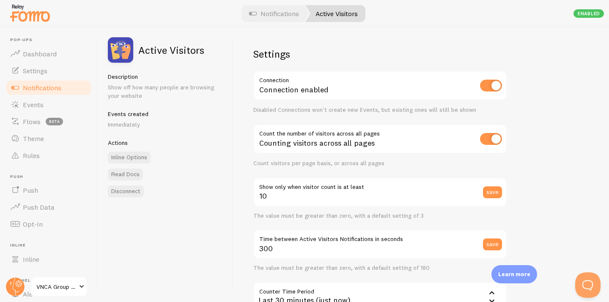
scroll to position [0, 0]
click at [581, 57] on div "Settings Connection Connection enabled Disabled Connections won't create new Ev…" at bounding box center [421, 164] width 376 height 275
click at [43, 56] on span "Dashboard" at bounding box center [40, 54] width 34 height 8
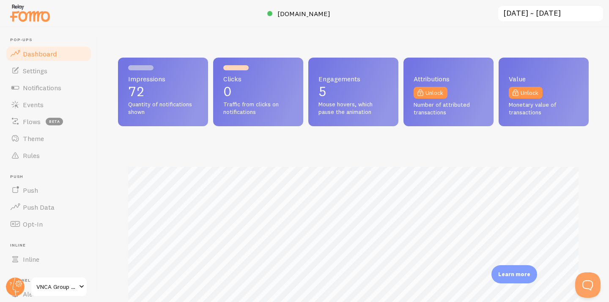
scroll to position [222, 471]
click at [41, 72] on span "Settings" at bounding box center [35, 70] width 25 height 8
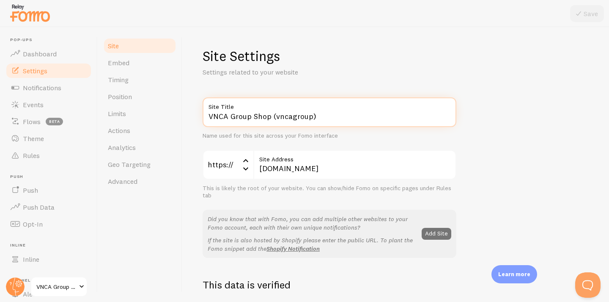
click at [231, 116] on input "VNCA Group Shop (vncagroup)" at bounding box center [330, 112] width 254 height 30
type input "VNCAGroup Shop (vncagroup)"
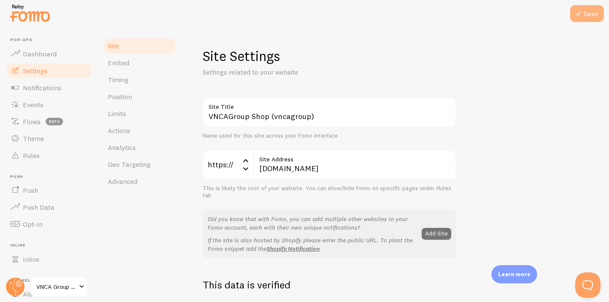
click at [582, 15] on icon at bounding box center [579, 13] width 10 height 10
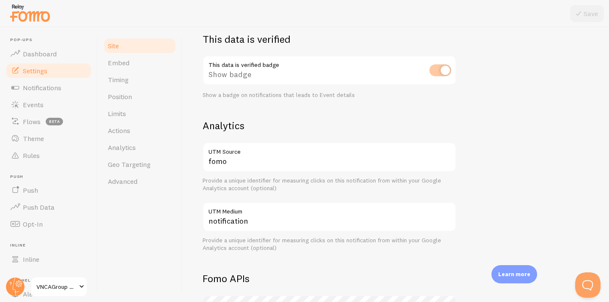
scroll to position [242, 0]
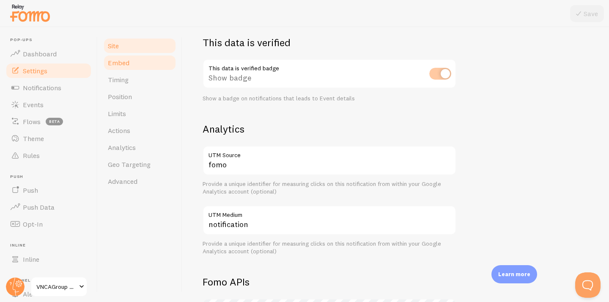
click at [124, 62] on span "Embed" at bounding box center [119, 62] width 22 height 8
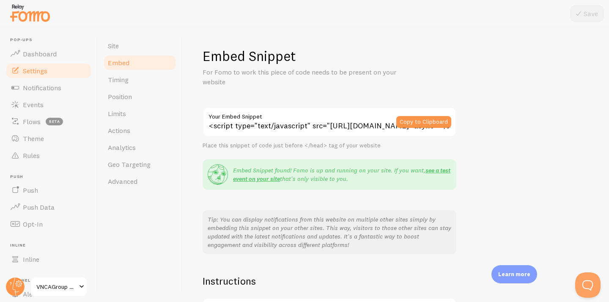
click at [191, 164] on div "Embed Snippet For Fomo to work this piece of code needs to be present on your w…" at bounding box center [395, 164] width 427 height 275
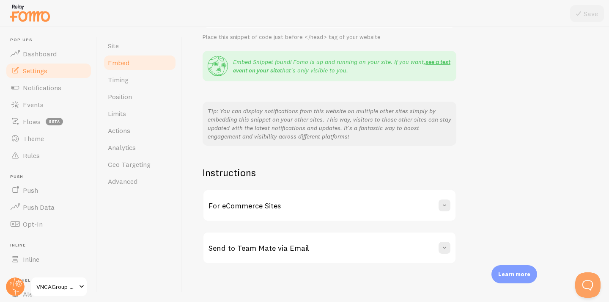
scroll to position [108, 0]
click at [125, 79] on span "Timing" at bounding box center [118, 79] width 21 height 8
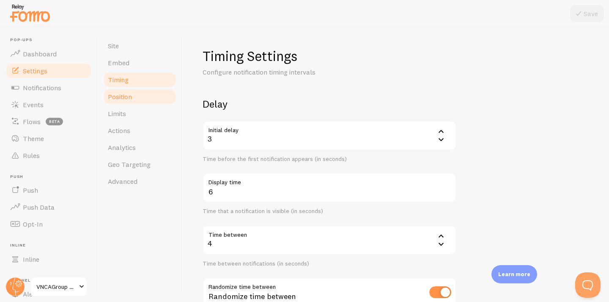
click at [128, 93] on span "Position" at bounding box center [120, 96] width 24 height 8
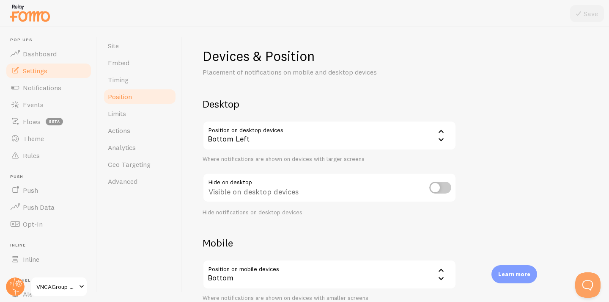
click at [493, 169] on div "Devices & Position Placement of notifications on mobile and desktop devices Des…" at bounding box center [396, 201] width 386 height 308
click at [441, 134] on icon at bounding box center [441, 131] width 10 height 10
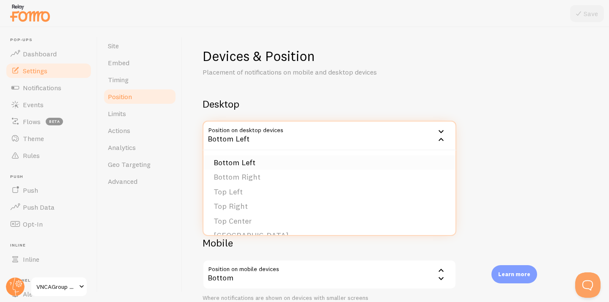
click at [256, 160] on li "Bottom Left" at bounding box center [330, 162] width 252 height 15
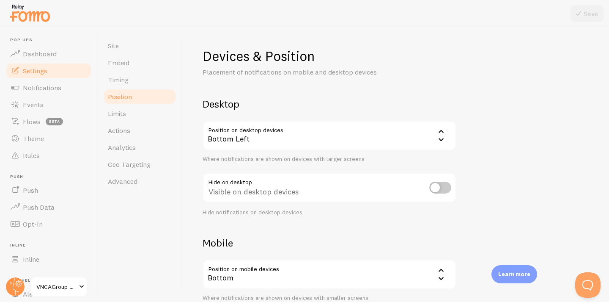
click at [270, 134] on div "Bottom Left" at bounding box center [330, 136] width 254 height 30
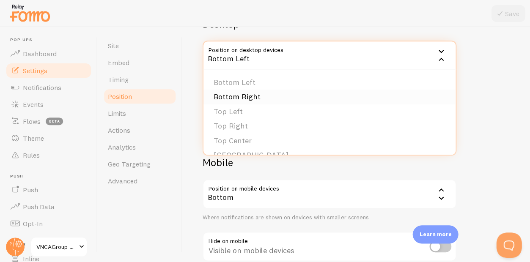
scroll to position [86, 0]
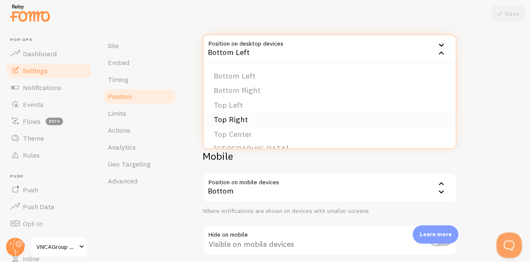
click at [239, 117] on li "Top Right" at bounding box center [330, 120] width 252 height 15
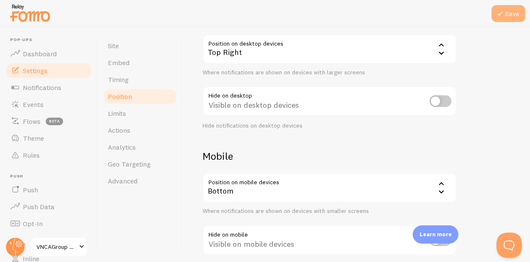
click at [510, 10] on button "Save" at bounding box center [508, 13] width 34 height 17
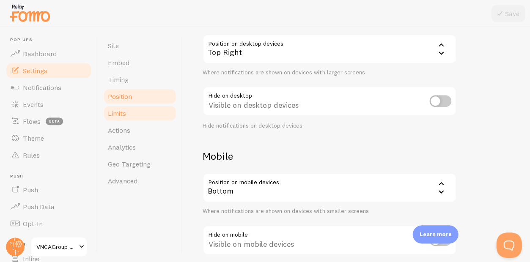
click at [124, 114] on span "Limits" at bounding box center [117, 113] width 18 height 8
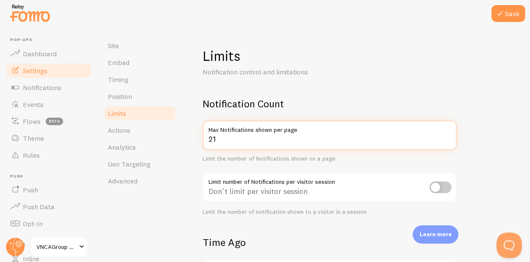
click at [444, 138] on input "21" at bounding box center [330, 136] width 254 height 30
type input "2"
type input "60"
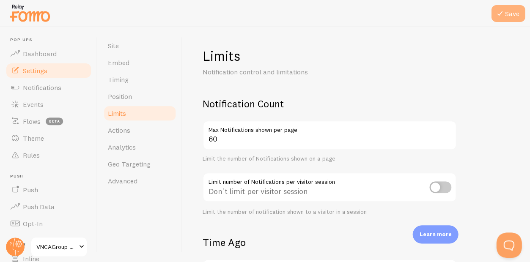
click at [504, 15] on icon at bounding box center [500, 13] width 10 height 10
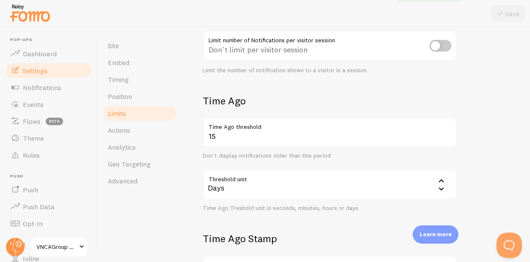
scroll to position [145, 0]
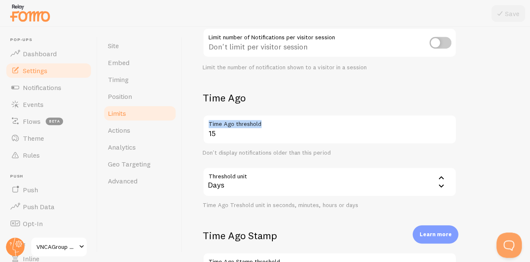
drag, startPoint x: 271, startPoint y: 122, endPoint x: 206, endPoint y: 120, distance: 64.8
click at [206, 120] on label "Time Ago threshold" at bounding box center [330, 122] width 254 height 14
click at [206, 120] on input "15" at bounding box center [330, 130] width 254 height 30
drag, startPoint x: 262, startPoint y: 121, endPoint x: 213, endPoint y: 118, distance: 49.7
click at [213, 118] on label "Time Ago threshold" at bounding box center [330, 122] width 254 height 14
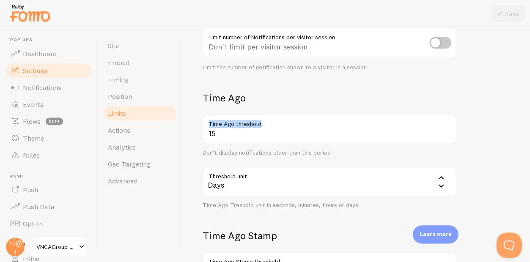
click at [213, 118] on input "15" at bounding box center [330, 130] width 254 height 30
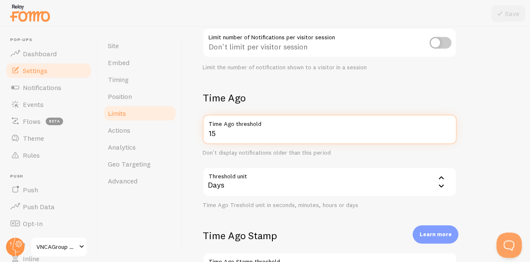
type input "1"
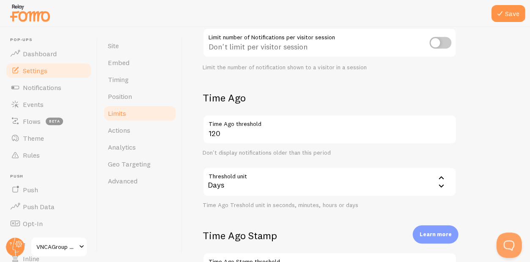
click at [469, 147] on form "Notification Count 60 Max Notifications shown per page Limit the number of Noti…" at bounding box center [356, 150] width 307 height 394
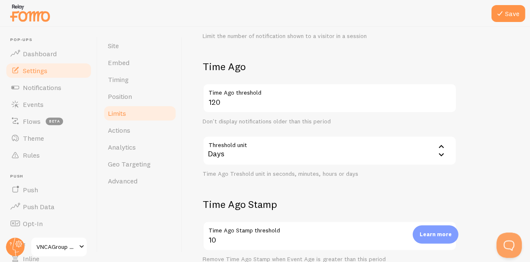
scroll to position [174, 0]
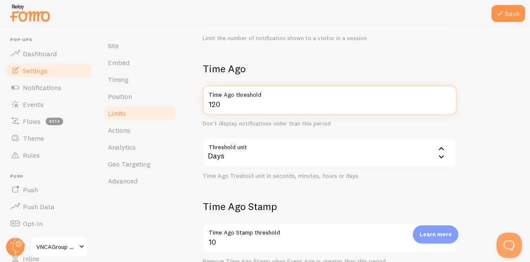
drag, startPoint x: 377, startPoint y: 103, endPoint x: 333, endPoint y: 83, distance: 48.5
click at [333, 83] on div "Time Ago 120 Time Ago threshold Don't display notifications older than this per…" at bounding box center [330, 121] width 254 height 118
type input "10"
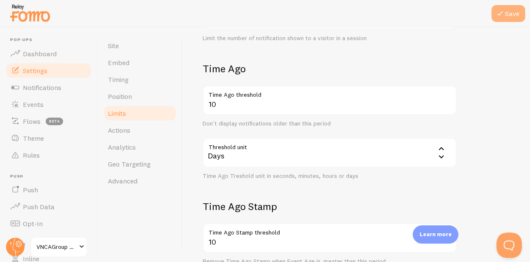
click at [504, 15] on icon at bounding box center [500, 13] width 10 height 10
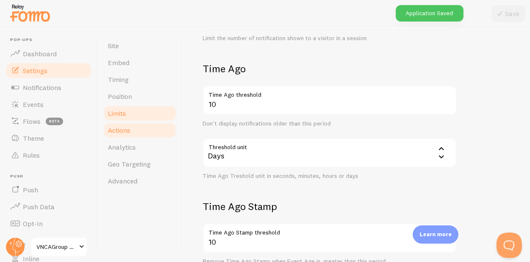
click at [125, 126] on span "Actions" at bounding box center [119, 130] width 22 height 8
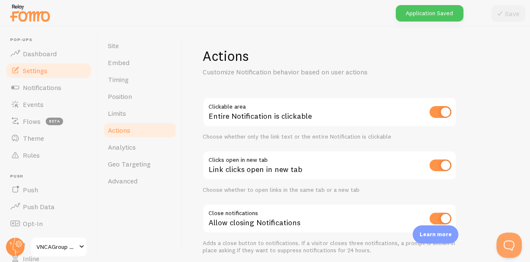
click at [126, 129] on span "Actions" at bounding box center [119, 130] width 22 height 8
click at [124, 130] on span "Actions" at bounding box center [119, 130] width 22 height 8
click at [183, 161] on div "Actions Customize Notification behavior based on user actions Clickable area En…" at bounding box center [356, 144] width 348 height 235
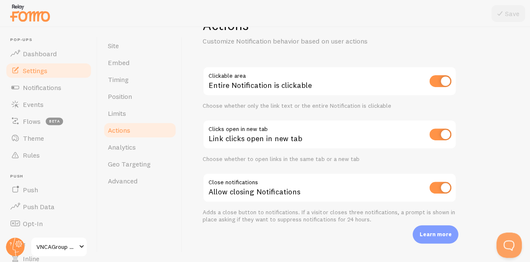
scroll to position [33, 0]
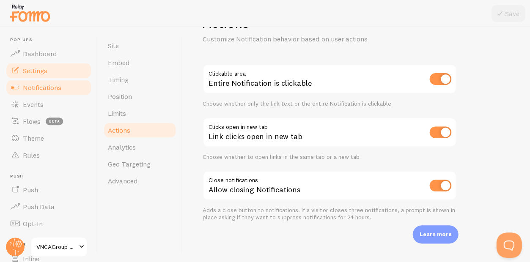
click at [50, 85] on span "Notifications" at bounding box center [42, 87] width 39 height 8
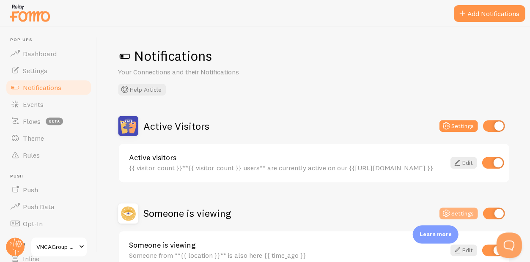
click at [457, 209] on button "Settings" at bounding box center [458, 214] width 39 height 12
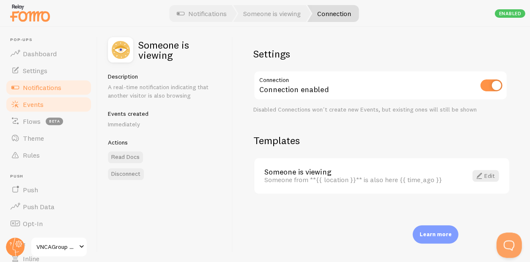
click at [36, 103] on span "Events" at bounding box center [33, 104] width 21 height 8
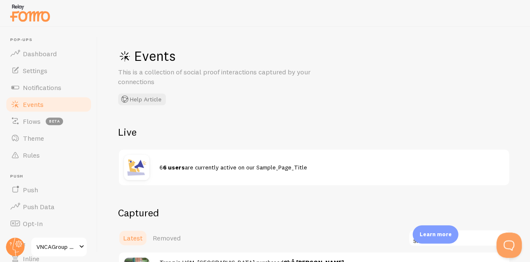
click at [256, 180] on div "6 6 users are currently active on our Sample_Page_Title" at bounding box center [314, 168] width 390 height 36
click at [35, 136] on span "Theme" at bounding box center [33, 138] width 21 height 8
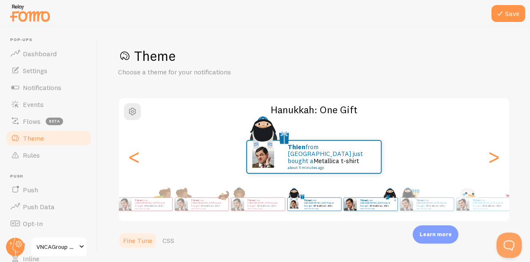
click at [365, 204] on p "Thien from [GEOGRAPHIC_DATA] just bought a Metallica t-shirt about 4 minutes ago" at bounding box center [377, 204] width 34 height 11
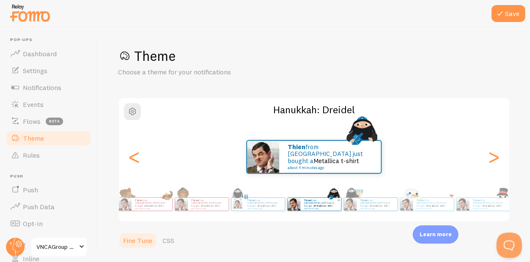
type input "0"
click at [508, 17] on button "Save" at bounding box center [508, 13] width 34 height 17
click at [277, 67] on p "Choose a theme for your notifications" at bounding box center [219, 72] width 203 height 10
click at [30, 187] on span "Push" at bounding box center [30, 190] width 15 height 8
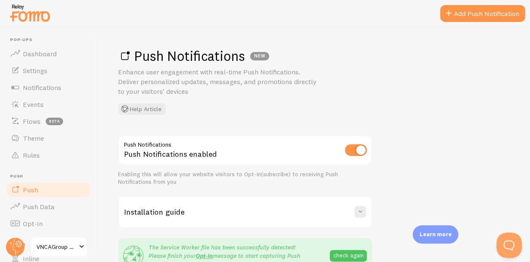
click at [397, 200] on div "Push Notifications Push Notifications enabled Enabling this will allow your web…" at bounding box center [314, 245] width 392 height 220
click at [412, 178] on div "Push Notifications Push Notifications enabled Enabling this will allow your web…" at bounding box center [314, 245] width 392 height 220
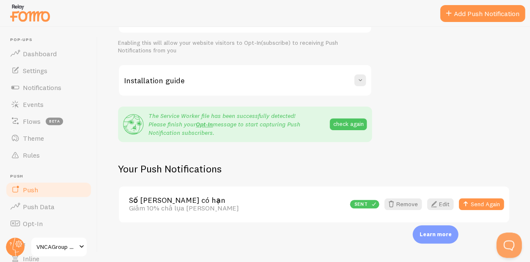
scroll to position [130, 0]
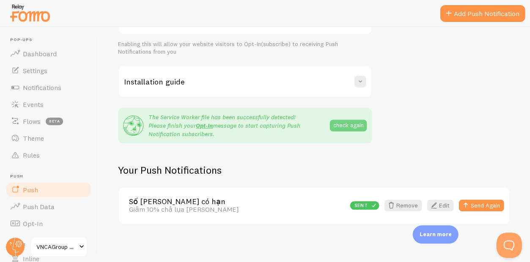
click at [351, 123] on button "check again" at bounding box center [348, 126] width 37 height 12
click at [480, 205] on button "Send Again" at bounding box center [481, 206] width 45 height 12
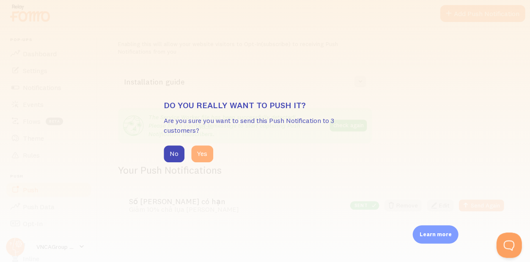
click at [204, 152] on button "Yes" at bounding box center [202, 154] width 22 height 17
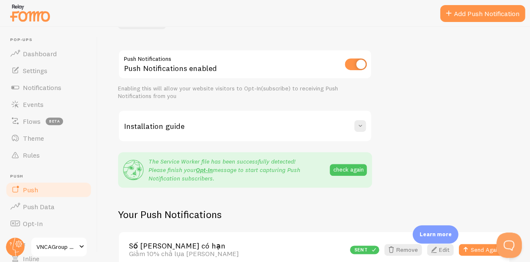
click at [465, 149] on div "Push Notifications Push Notifications enabled Enabling this will allow your web…" at bounding box center [314, 160] width 392 height 220
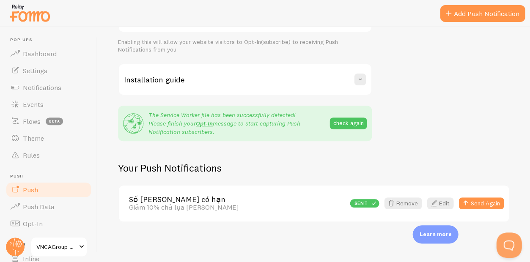
scroll to position [130, 0]
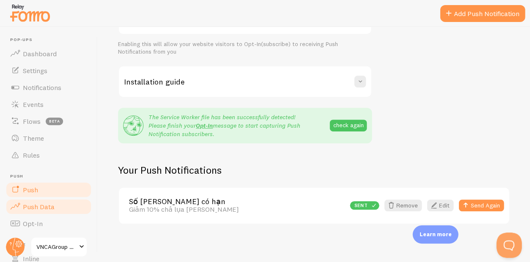
click at [42, 203] on span "Push Data" at bounding box center [39, 207] width 32 height 8
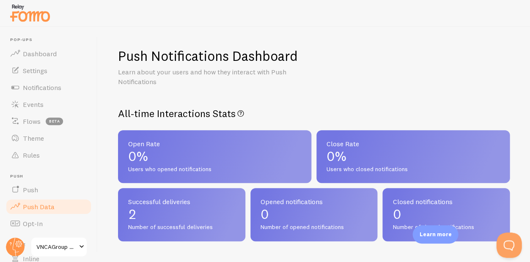
click at [305, 103] on div "Push Notifications Dashboard Learn about your users and how they interact with …" at bounding box center [314, 144] width 433 height 235
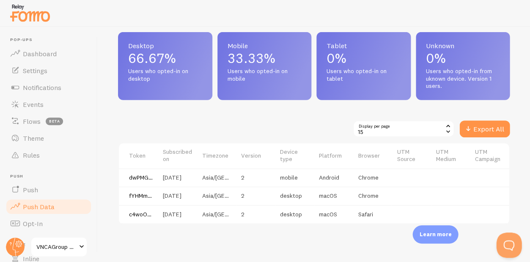
scroll to position [422, 0]
click at [34, 223] on span "Opt-In" at bounding box center [33, 224] width 20 height 8
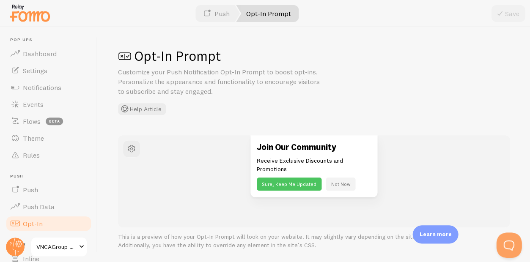
click at [279, 162] on p "Receive Exclusive Discounts and Promotions" at bounding box center [314, 165] width 114 height 17
click at [132, 145] on span "button" at bounding box center [132, 149] width 10 height 10
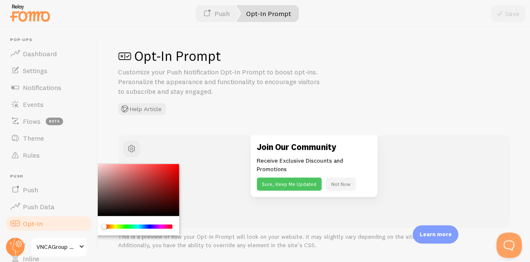
click at [199, 159] on div "Join Our Community Receive Exclusive Discounts and Promotions Sure, Keep Me Upd…" at bounding box center [314, 166] width 331 height 62
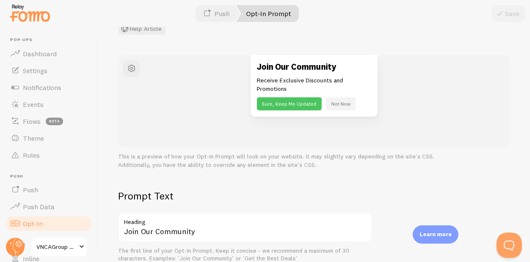
scroll to position [77, 0]
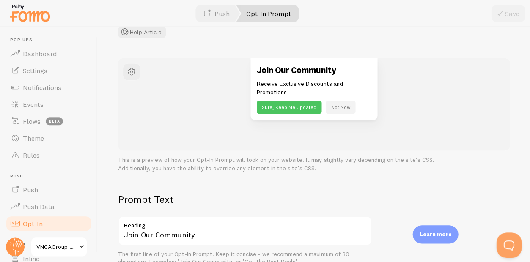
click at [200, 195] on h2 "Prompt Text" at bounding box center [245, 199] width 254 height 13
click at [294, 194] on h2 "Prompt Text" at bounding box center [245, 199] width 254 height 13
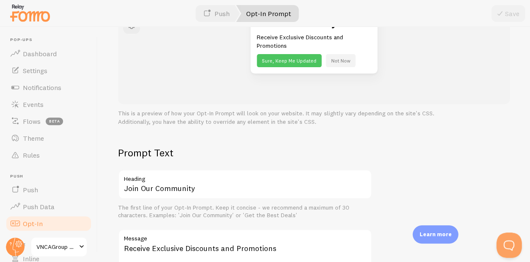
scroll to position [124, 0]
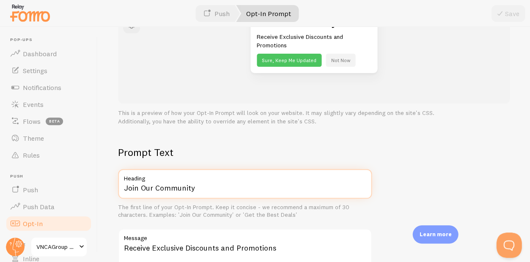
click at [232, 190] on input "Join Our Community" at bounding box center [245, 184] width 254 height 30
type input "J"
type input "D"
type input "Lợi ích [PERSON_NAME]"
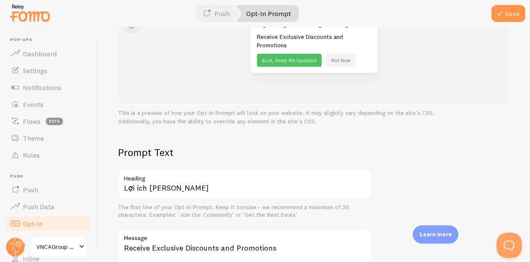
click at [276, 223] on div "Prompt Text Lợi ích [PERSON_NAME] Heading The first line of your Opt-In Prompt.…" at bounding box center [245, 228] width 254 height 164
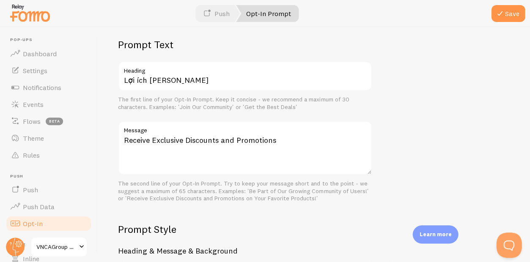
scroll to position [232, 0]
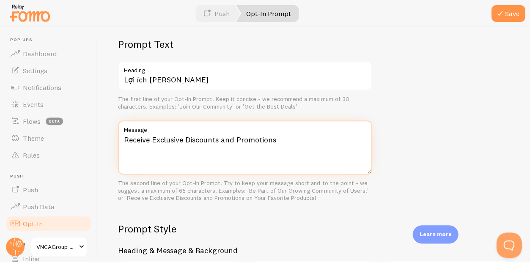
click at [125, 136] on textarea "Receive Exclusive Discounts and Promotions" at bounding box center [245, 148] width 254 height 54
drag, startPoint x: 277, startPoint y: 149, endPoint x: 228, endPoint y: 136, distance: 50.3
click at [228, 136] on textarea "[PERSON_NAME] Qr giảm giá và Receive Exclusive Discounts and Promotions" at bounding box center [245, 148] width 254 height 54
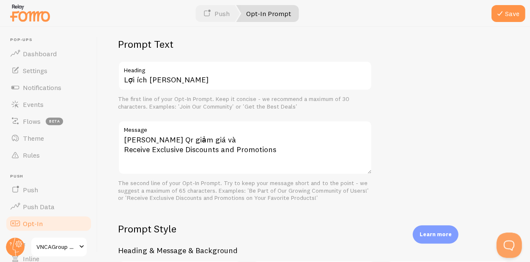
click at [209, 132] on label "Message" at bounding box center [245, 128] width 254 height 14
click at [209, 132] on textarea "[PERSON_NAME] Qr giảm giá và Receive Exclusive Discounts and Promotions" at bounding box center [245, 148] width 254 height 54
click at [319, 226] on h2 "Prompt Style" at bounding box center [314, 229] width 392 height 13
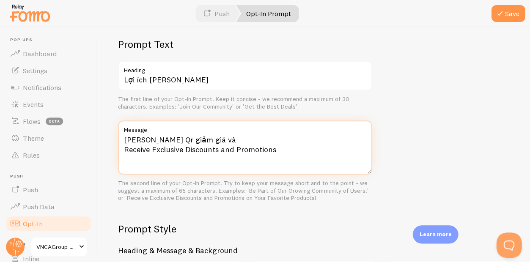
click at [204, 136] on textarea "[PERSON_NAME] Qr giảm giá và Receive Exclusive Discounts and Promotions" at bounding box center [245, 148] width 254 height 54
drag, startPoint x: 125, startPoint y: 138, endPoint x: 278, endPoint y: 155, distance: 153.3
click at [278, 155] on textarea "[PERSON_NAME] Qr giảm giá và Receive Exclusive Discounts and Promotions" at bounding box center [245, 148] width 254 height 54
paste textarea "giảm giá và [PERSON_NAME] độc [PERSON_NAME]"
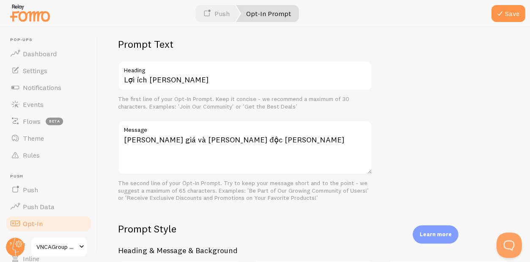
click at [325, 223] on h2 "Prompt Style" at bounding box center [314, 229] width 392 height 13
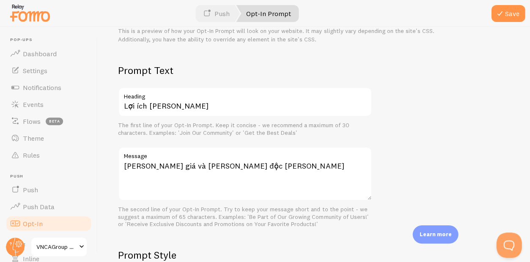
scroll to position [206, 0]
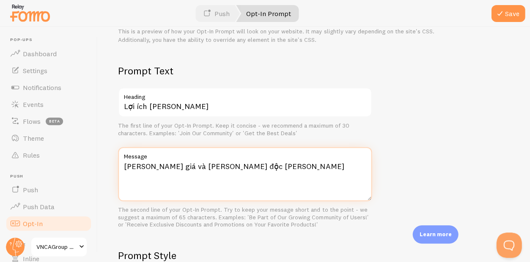
click at [183, 158] on textarea "[PERSON_NAME] giá và [PERSON_NAME] độc [PERSON_NAME]" at bounding box center [245, 174] width 254 height 54
click at [256, 157] on textarea "[PERSON_NAME] giá, [PERSON_NAME] độc [PERSON_NAME]" at bounding box center [245, 174] width 254 height 54
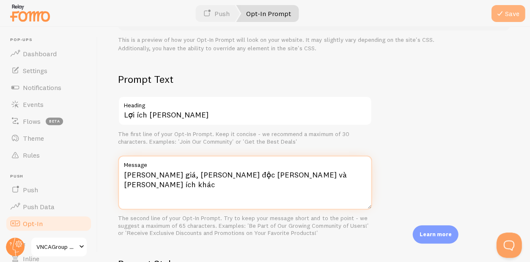
type textarea "[PERSON_NAME] giá, [PERSON_NAME] độc [PERSON_NAME] và [PERSON_NAME] ích khác"
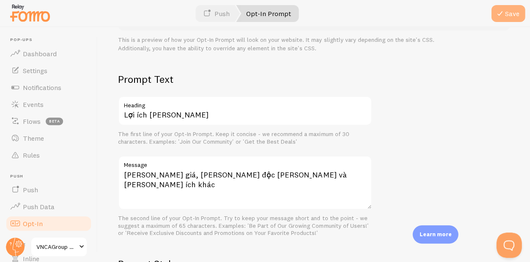
click at [504, 12] on span at bounding box center [500, 13] width 10 height 10
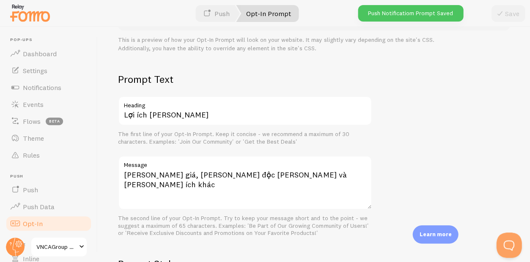
click at [423, 155] on div "Prompt Text Lợi ích [PERSON_NAME] Heading The first line of your Opt-In Prompt.…" at bounding box center [314, 264] width 392 height 382
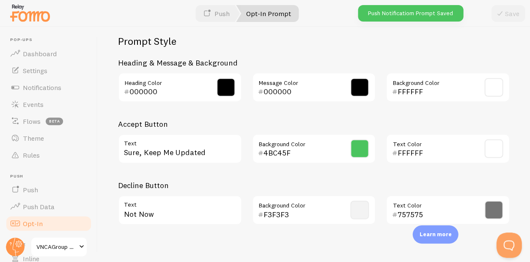
scroll to position [427, 0]
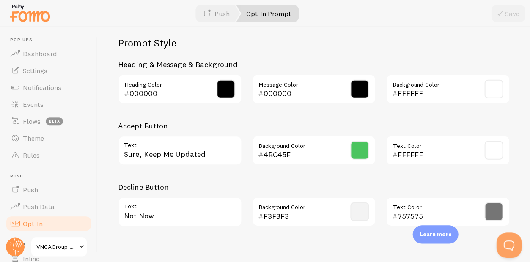
click at [348, 36] on h2 "Prompt Style" at bounding box center [314, 42] width 392 height 13
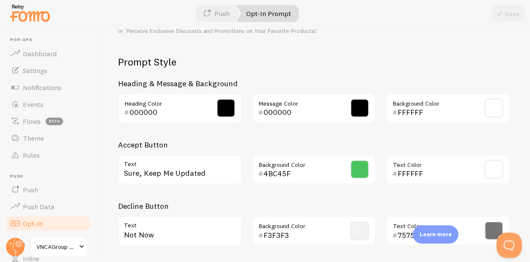
scroll to position [414, 0]
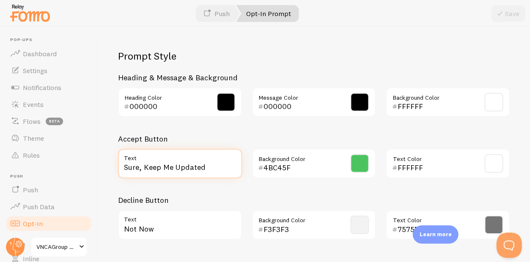
click at [207, 156] on input "Sure, Keep Me Updated" at bounding box center [180, 164] width 124 height 30
drag, startPoint x: 207, startPoint y: 156, endPoint x: 158, endPoint y: 150, distance: 49.9
click at [158, 150] on div "Sure, Keep Me Updated Text" at bounding box center [180, 164] width 124 height 30
paste input "[PERSON_NAME] rồi, hãy cập [PERSON_NAME] tôi nhé"
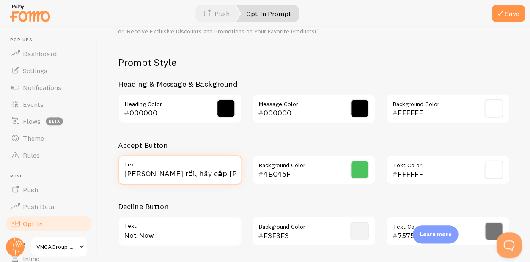
type input "[PERSON_NAME] rồi, hãy cập [PERSON_NAME] tôi nhé"
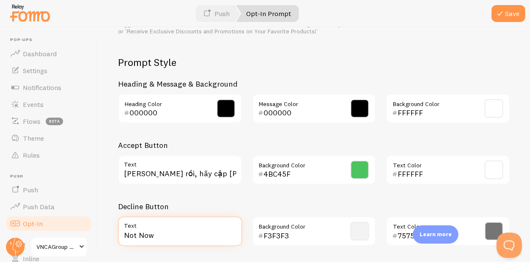
drag, startPoint x: 175, startPoint y: 223, endPoint x: 138, endPoint y: 217, distance: 37.7
click at [138, 217] on div "Not Now Text" at bounding box center [180, 232] width 124 height 30
paste input "[PERSON_NAME] bây giờ"
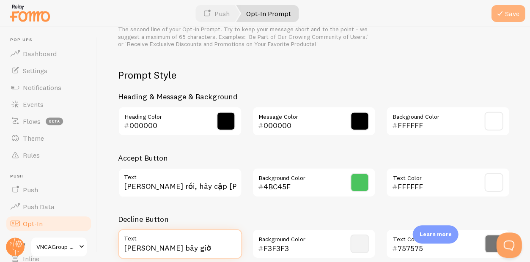
type input "[PERSON_NAME] bây giờ"
click at [513, 11] on button "Save" at bounding box center [508, 13] width 34 height 17
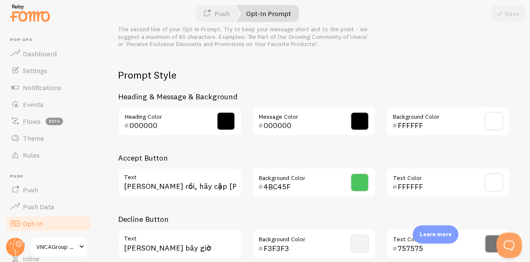
click at [271, 14] on link "Opt-In Prompt" at bounding box center [267, 13] width 63 height 17
click at [263, 11] on link "Opt-In Prompt" at bounding box center [267, 13] width 63 height 17
click at [218, 11] on link "Push" at bounding box center [216, 13] width 47 height 17
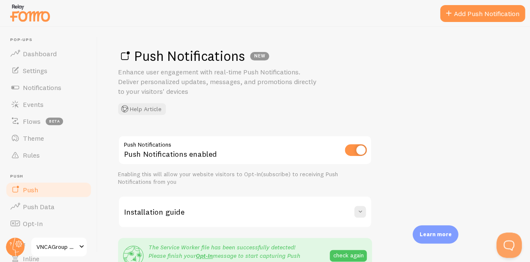
click at [388, 93] on div "Push Notifications NEW Enhance user engagement with real-time Push Notification…" at bounding box center [314, 81] width 392 height 68
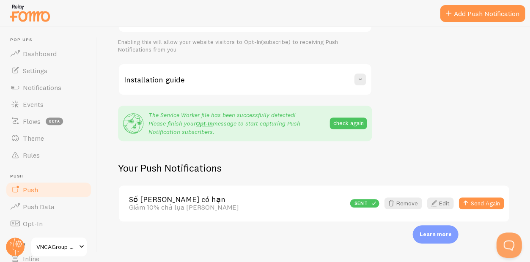
scroll to position [130, 0]
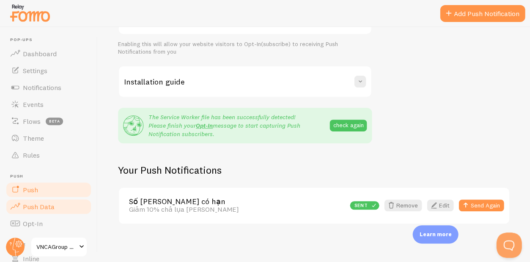
click at [43, 204] on span "Push Data" at bounding box center [39, 207] width 32 height 8
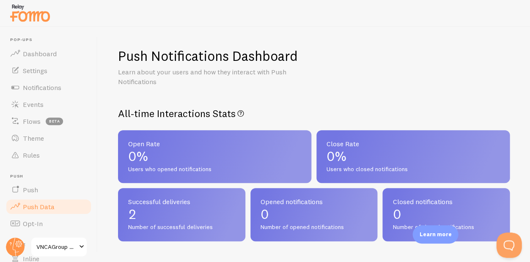
click at [309, 119] on h2 "All-time Interactions Stats All-time Push Notifications interactions" at bounding box center [314, 113] width 392 height 13
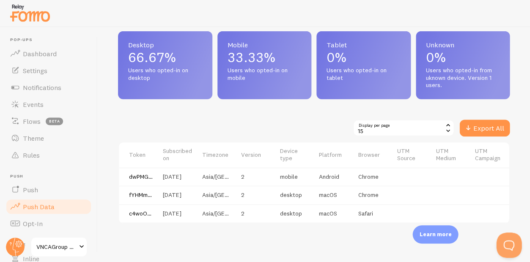
scroll to position [422, 0]
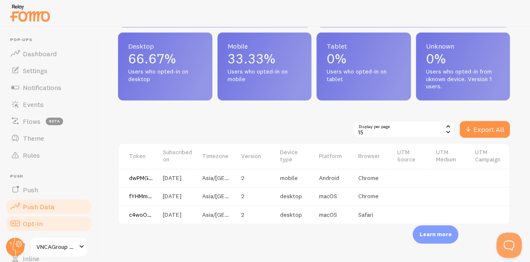
click at [35, 223] on span "Opt-In" at bounding box center [33, 224] width 20 height 8
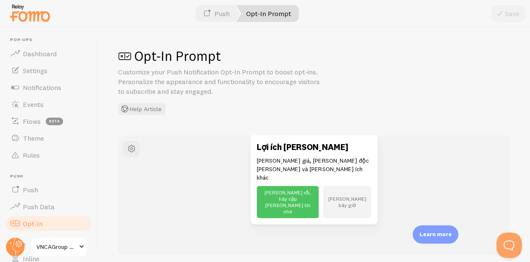
click at [437, 151] on div "Lợi ích [PERSON_NAME] [PERSON_NAME] giá, [PERSON_NAME] độc [PERSON_NAME] và [PE…" at bounding box center [314, 180] width 331 height 90
click at [34, 153] on span "Rules" at bounding box center [31, 155] width 17 height 8
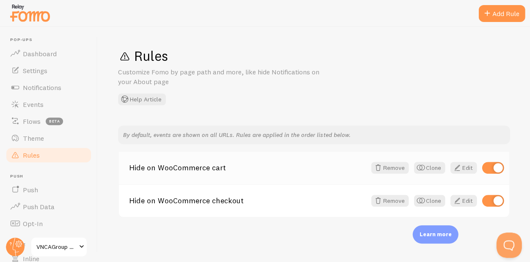
click at [492, 167] on input "checkbox" at bounding box center [493, 168] width 22 height 12
checkbox input "false"
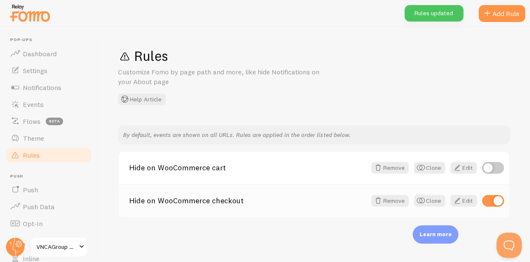
click at [491, 197] on input "checkbox" at bounding box center [493, 201] width 22 height 12
checkbox input "false"
click at [488, 59] on h1 "Rules" at bounding box center [314, 55] width 392 height 17
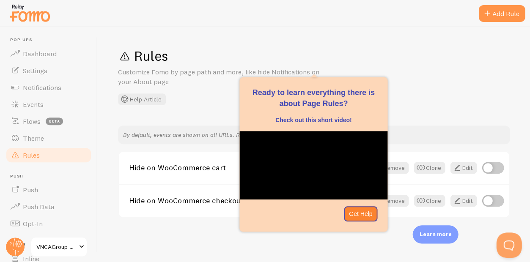
click at [410, 90] on div "Rules Customize Fomo by page path and more, like hide Notifications on your Abo…" at bounding box center [314, 76] width 392 height 58
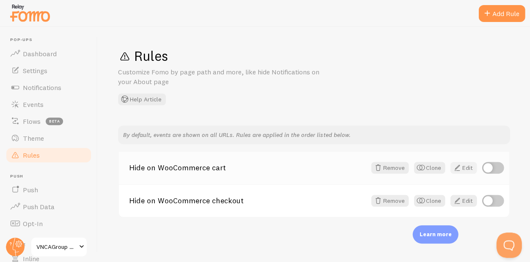
click at [464, 166] on link "Edit" at bounding box center [463, 168] width 27 height 12
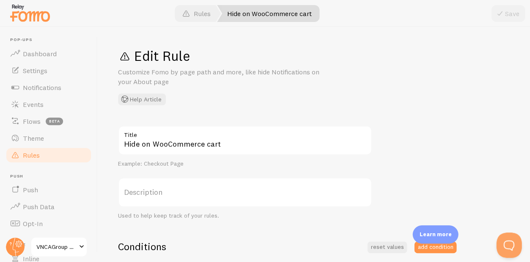
click at [382, 93] on div "Edit Rule Customize Fomo by page path and more, like hide Notifications on your…" at bounding box center [314, 76] width 392 height 58
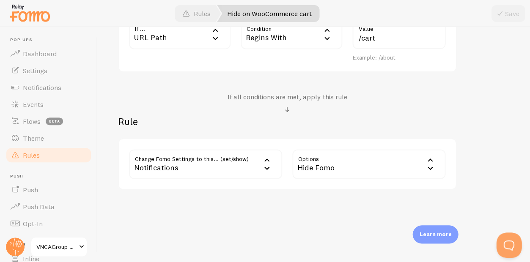
scroll to position [296, 0]
click at [425, 158] on div "Hide Fomo" at bounding box center [368, 165] width 153 height 30
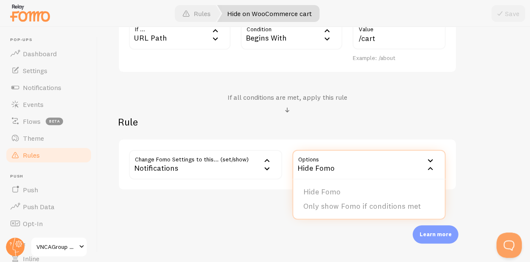
click at [425, 158] on div "Hide Fomo" at bounding box center [368, 165] width 153 height 30
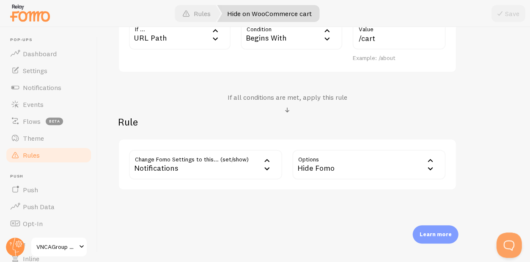
click at [449, 116] on h2 "Rule" at bounding box center [287, 122] width 339 height 13
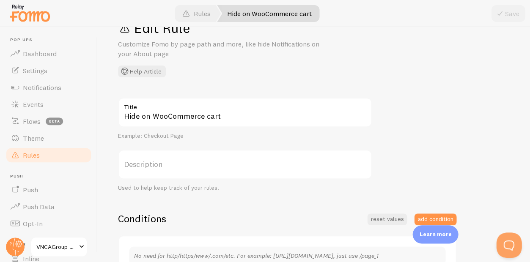
scroll to position [30, 0]
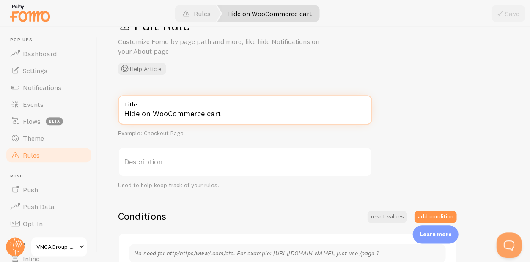
click at [250, 114] on input "Hide on WooCommerce cart" at bounding box center [245, 110] width 254 height 30
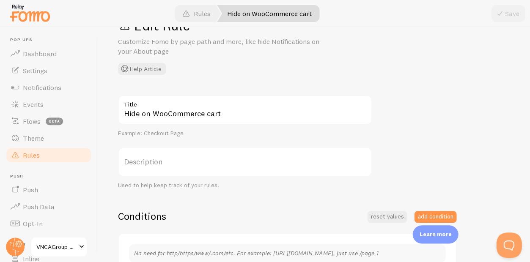
click at [326, 68] on div "Edit Rule Customize Fomo by page path and more, like hide Notifications on your…" at bounding box center [314, 46] width 392 height 58
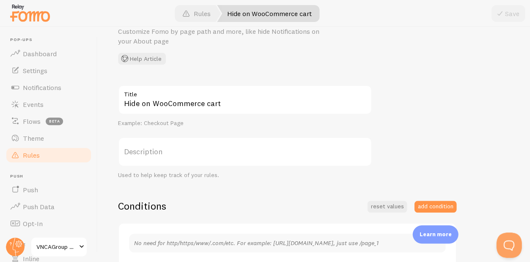
scroll to position [44, 0]
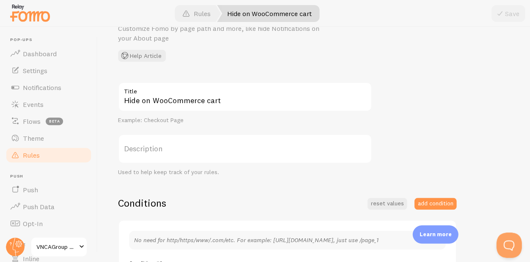
click at [30, 153] on span "Rules" at bounding box center [31, 155] width 17 height 8
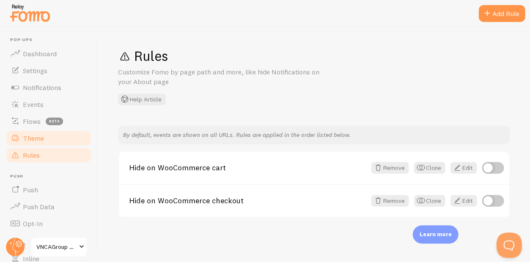
click at [34, 134] on span "Theme" at bounding box center [33, 138] width 21 height 8
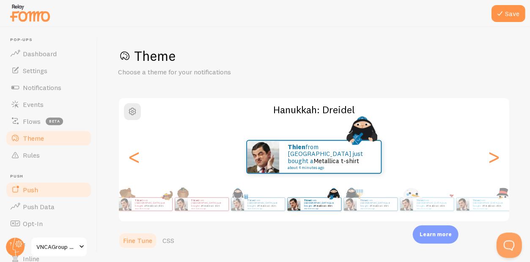
click at [30, 192] on span "Push" at bounding box center [30, 190] width 15 height 8
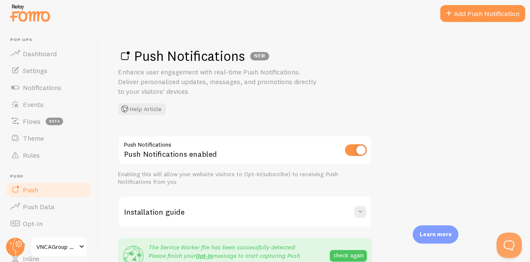
click at [407, 127] on div "Push Notifications NEW Enhance user engagement with real-time Push Notification…" at bounding box center [314, 144] width 433 height 235
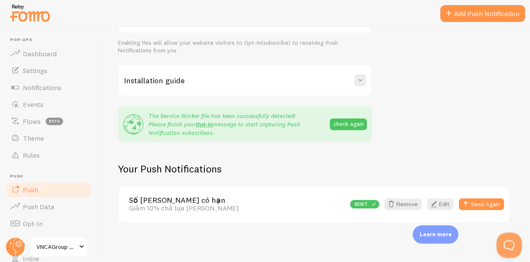
scroll to position [130, 0]
